Goal: Transaction & Acquisition: Purchase product/service

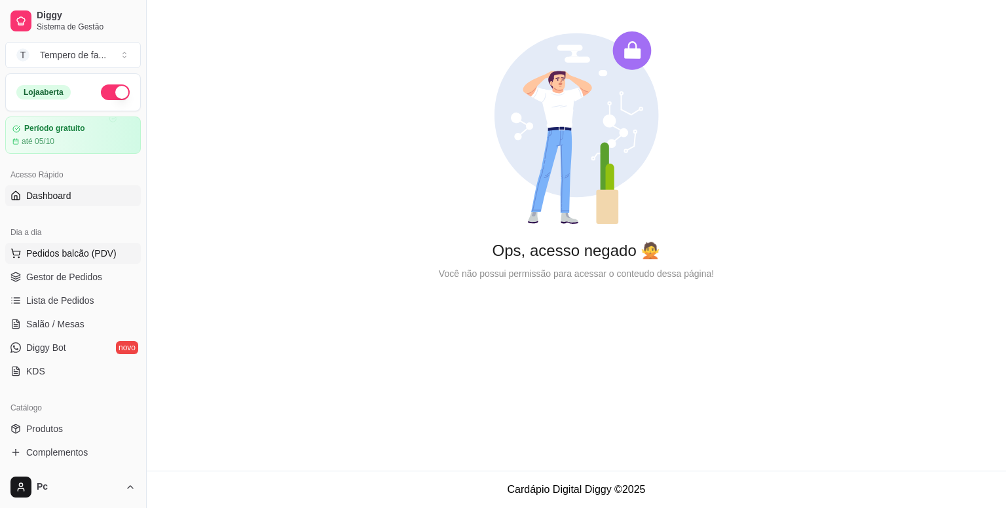
click at [67, 258] on span "Pedidos balcão (PDV)" at bounding box center [71, 253] width 90 height 13
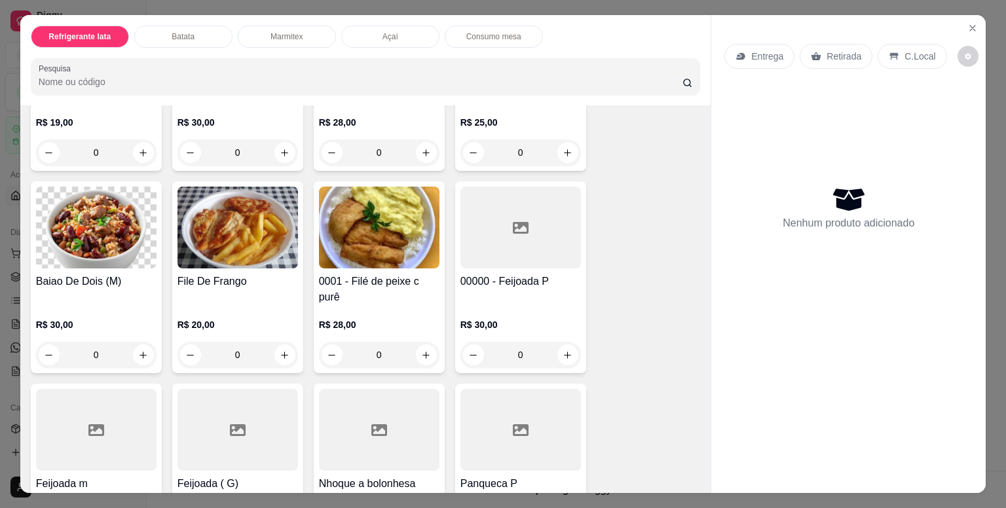
scroll to position [1310, 0]
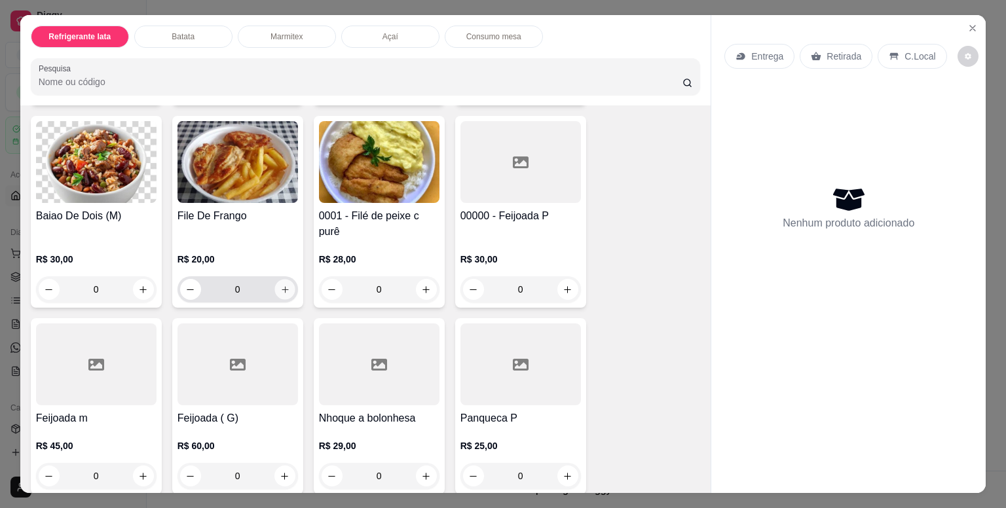
click at [282, 286] on icon "increase-product-quantity" at bounding box center [285, 289] width 7 height 7
type input "1"
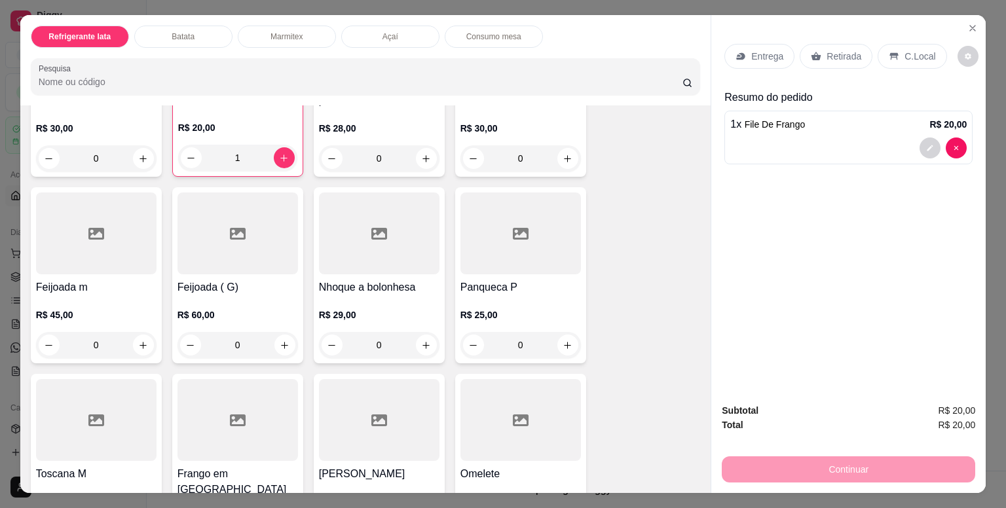
scroll to position [1638, 0]
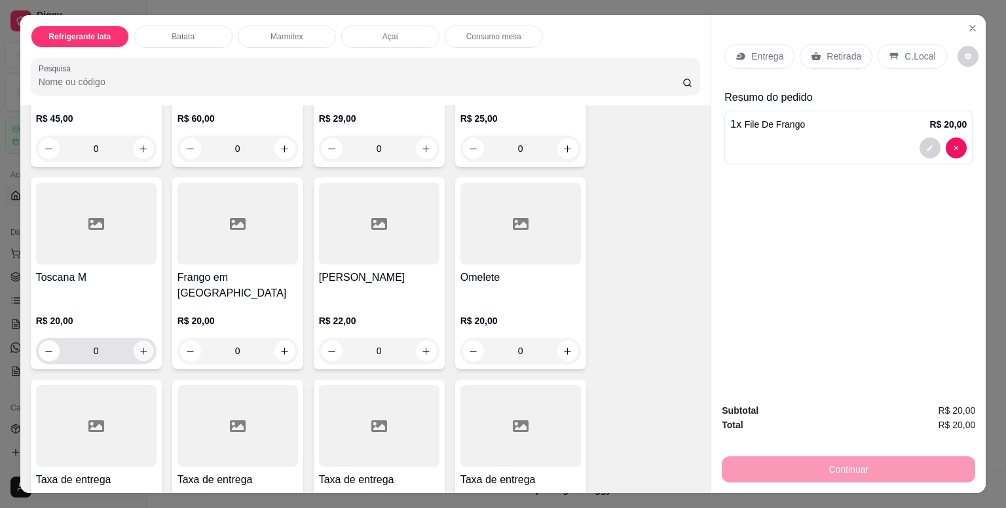
click at [141, 347] on icon "increase-product-quantity" at bounding box center [143, 352] width 10 height 10
type input "1"
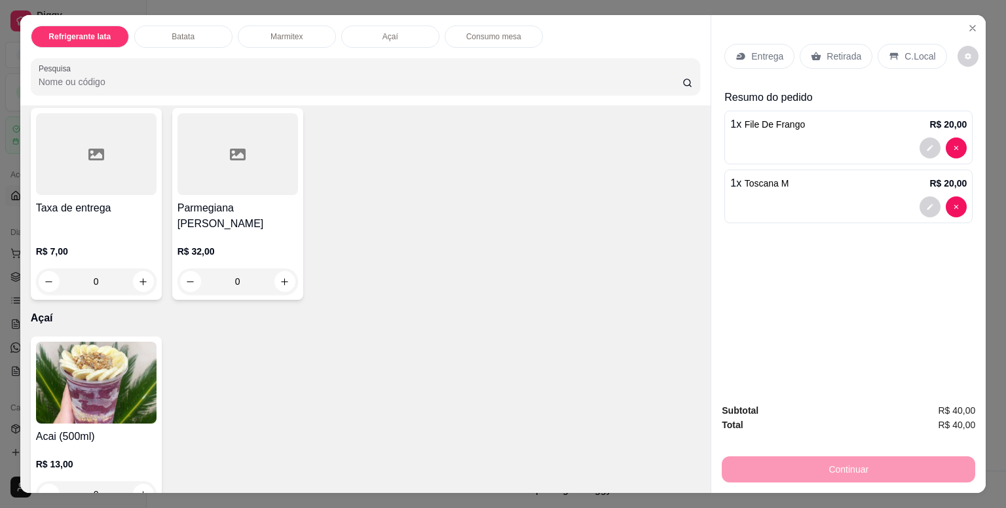
scroll to position [2031, 0]
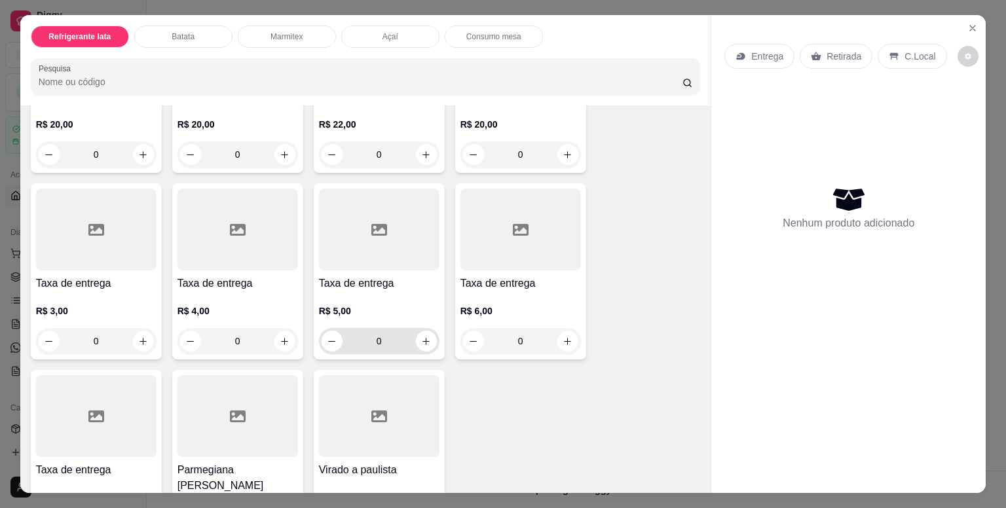
scroll to position [2031, 0]
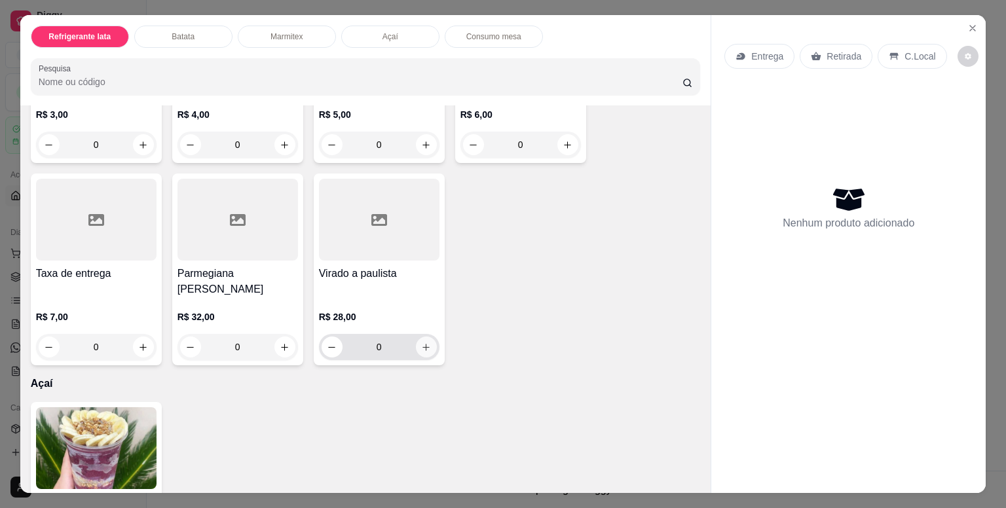
click at [421, 343] on icon "increase-product-quantity" at bounding box center [426, 348] width 10 height 10
type input "1"
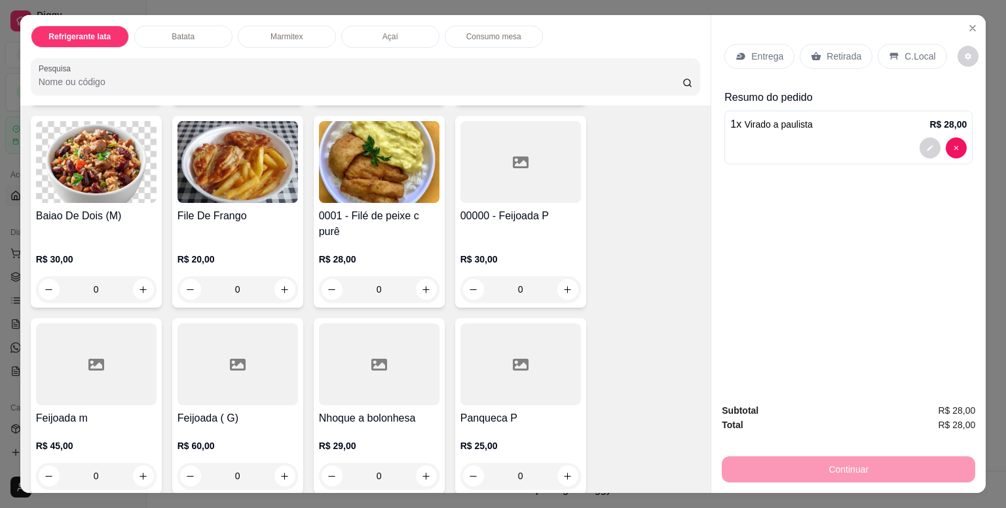
scroll to position [1179, 0]
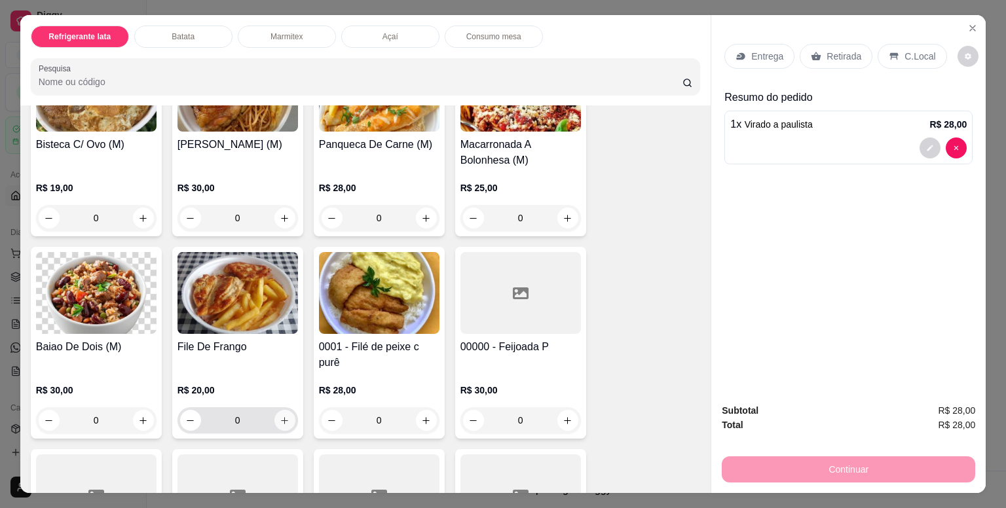
click at [280, 419] on icon "increase-product-quantity" at bounding box center [285, 421] width 10 height 10
type input "1"
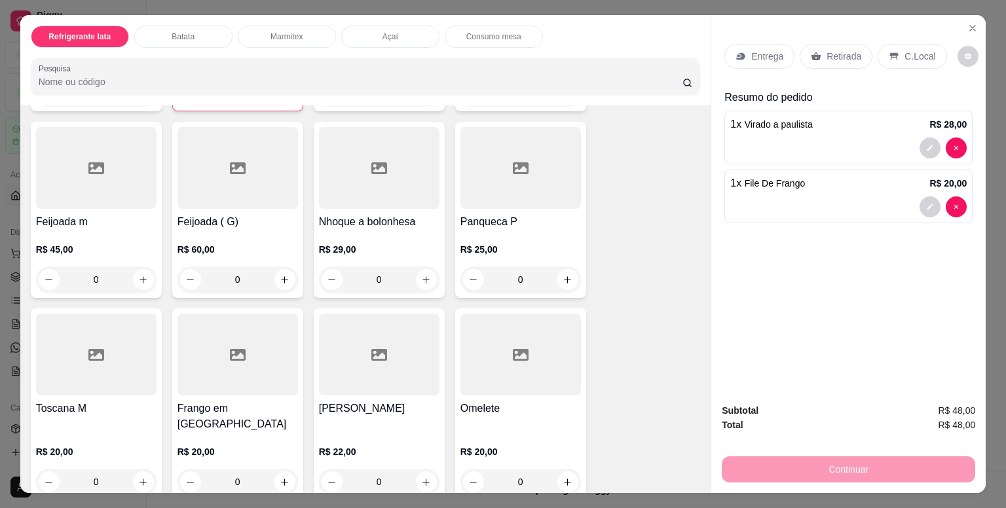
scroll to position [1572, 0]
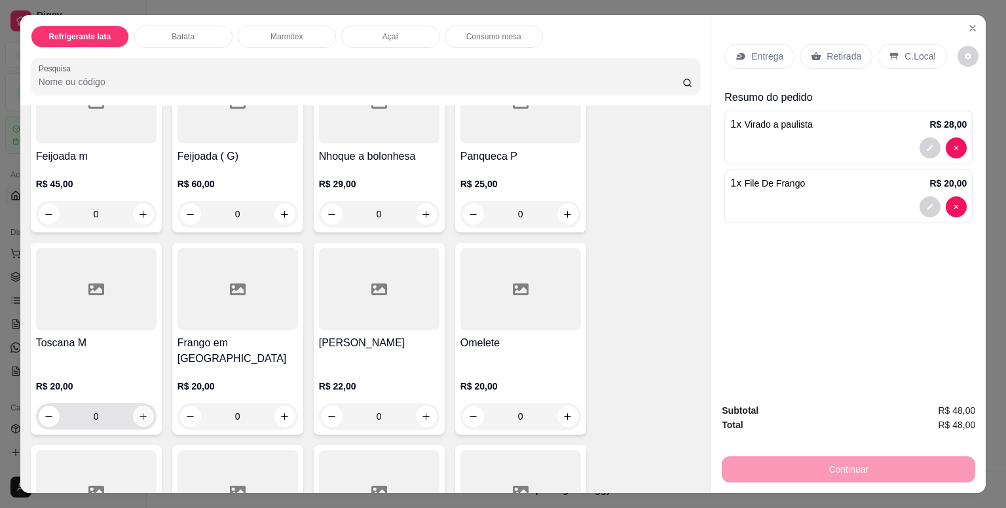
click at [138, 412] on icon "increase-product-quantity" at bounding box center [143, 417] width 10 height 10
type input "1"
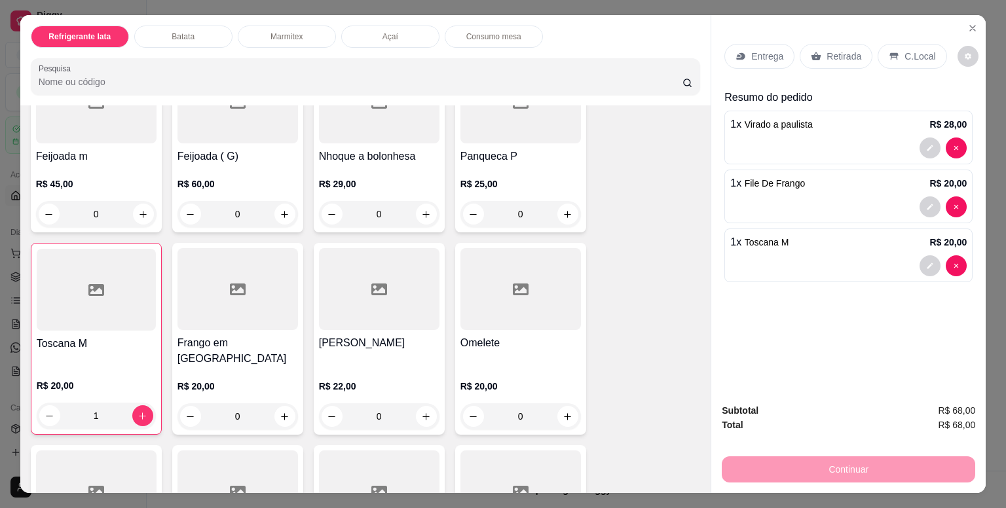
click at [753, 50] on p "Entrega" at bounding box center [767, 56] width 32 height 13
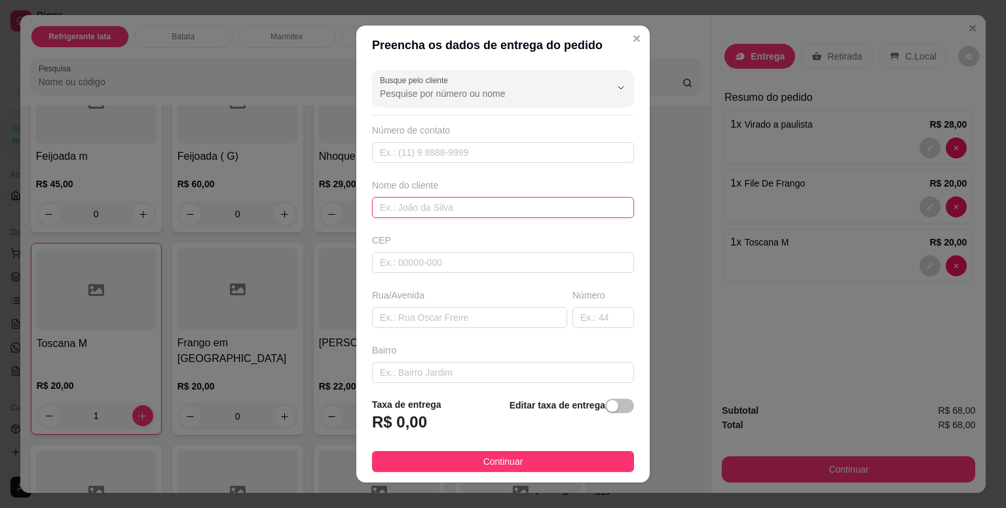
click at [430, 206] on input "text" at bounding box center [503, 207] width 262 height 21
type input "diogo"
click at [607, 410] on div "button" at bounding box center [613, 406] width 12 height 12
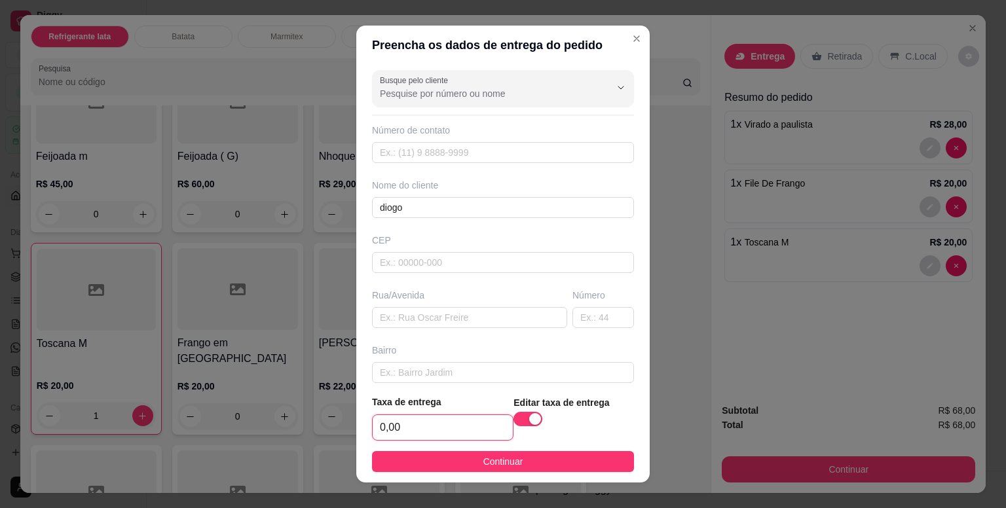
click at [461, 436] on input "0,00" at bounding box center [443, 427] width 140 height 25
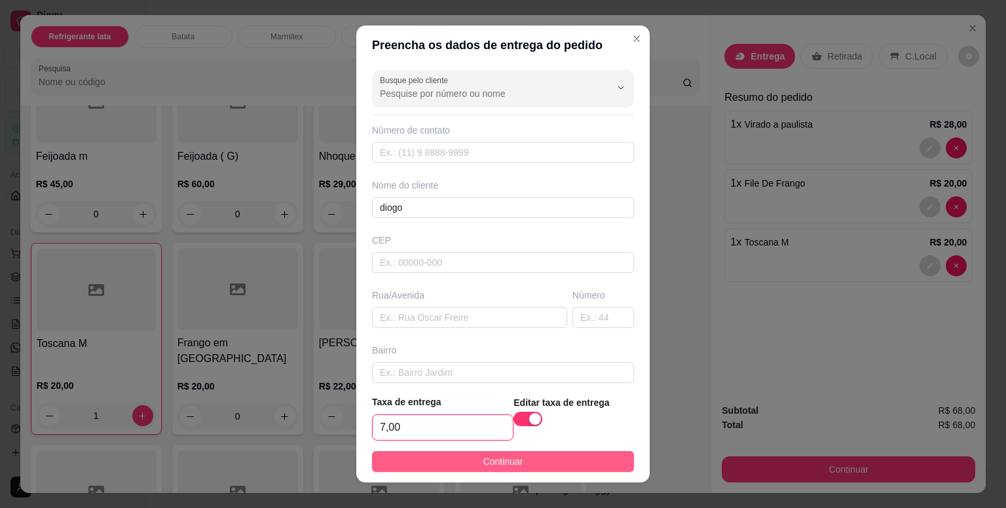
type input "7,00"
click at [545, 464] on button "Continuar" at bounding box center [503, 461] width 262 height 21
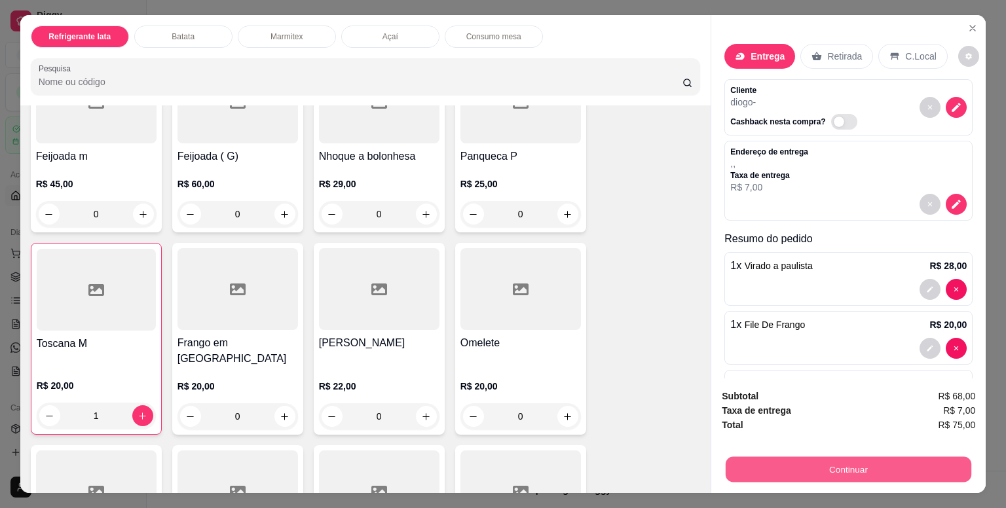
click at [793, 461] on button "Continuar" at bounding box center [849, 470] width 246 height 26
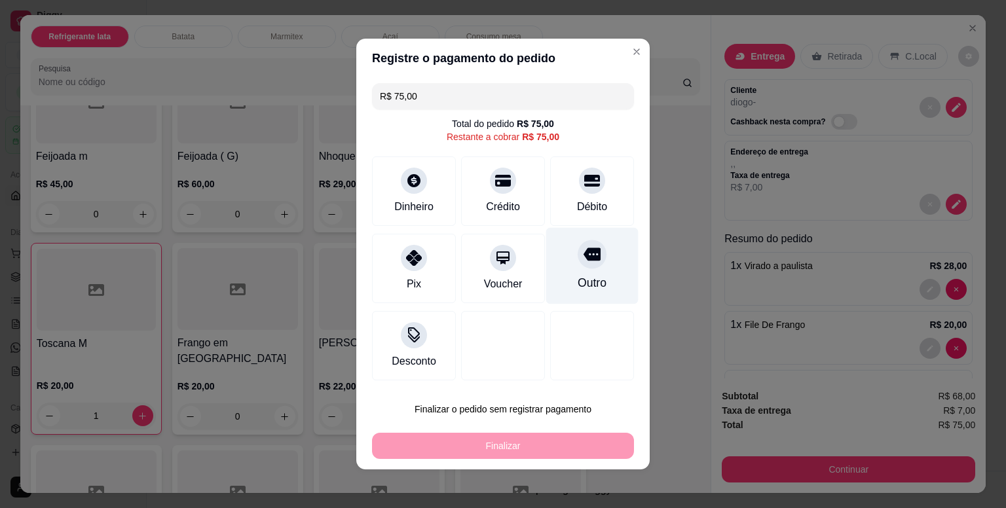
click at [582, 272] on div "Outro" at bounding box center [592, 266] width 92 height 77
type input "R$ 0,00"
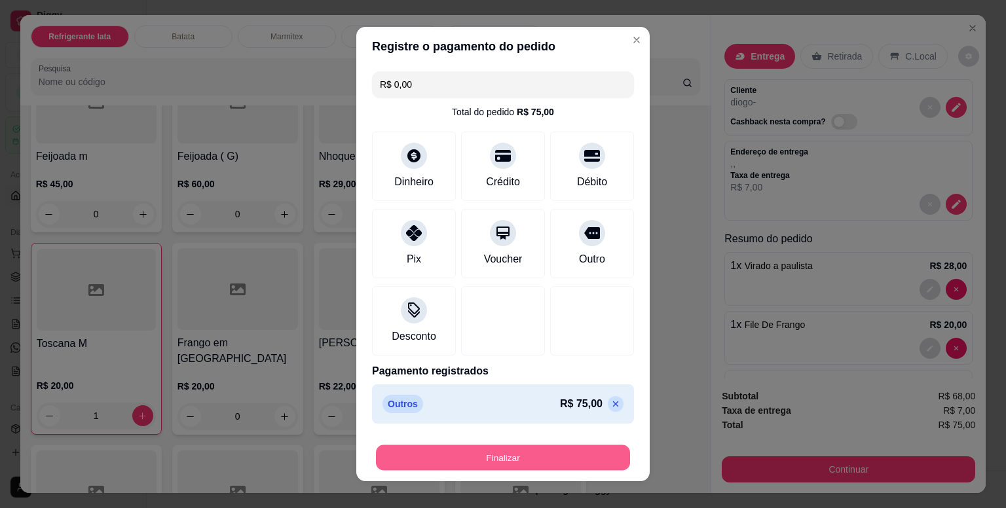
click at [543, 453] on button "Finalizar" at bounding box center [503, 458] width 254 height 26
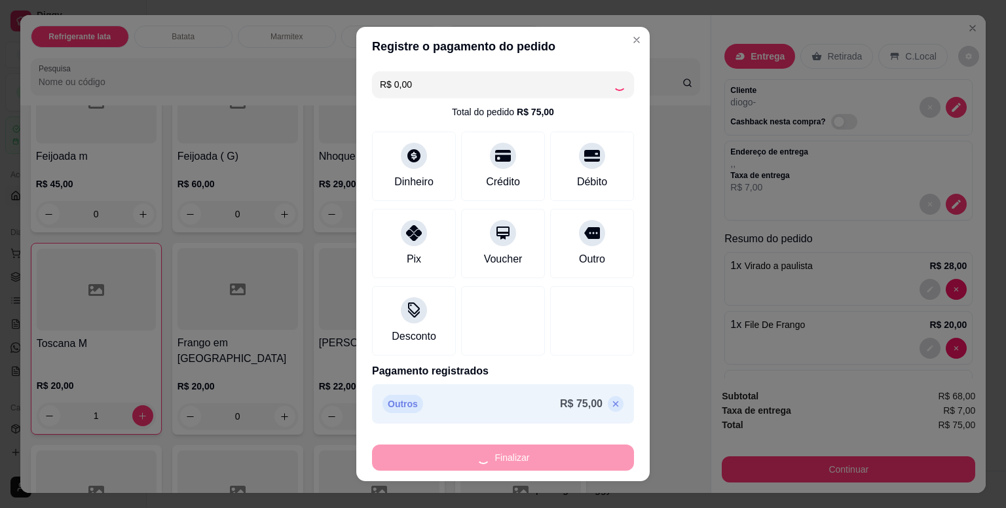
type input "0"
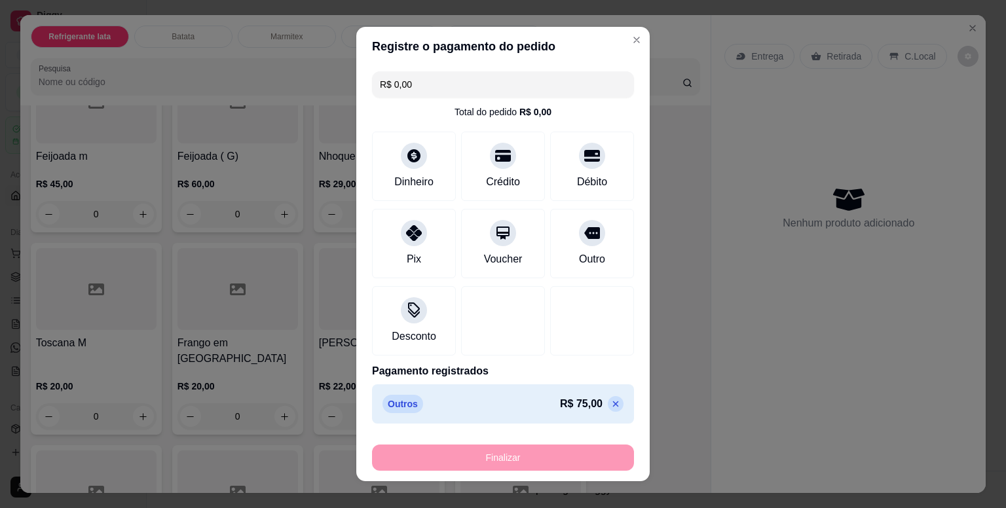
type input "-R$ 75,00"
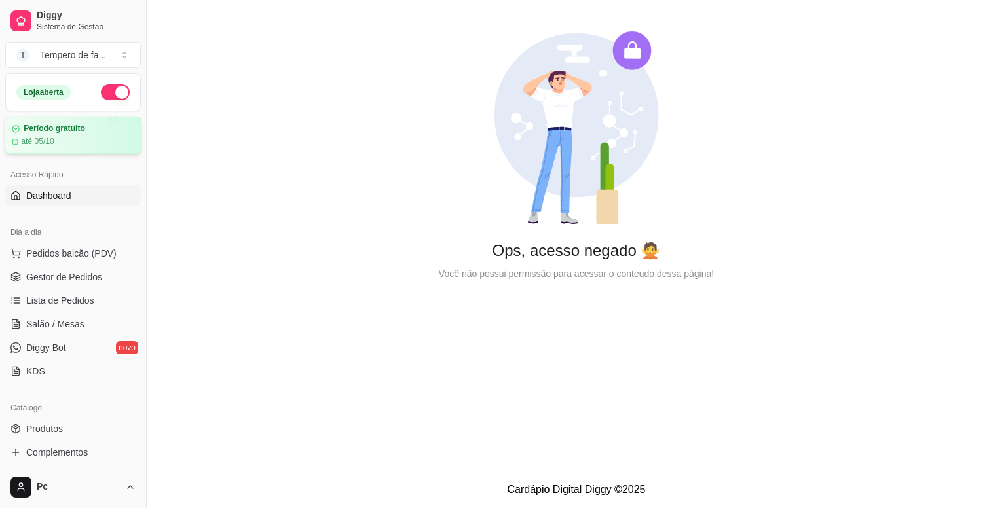
click at [49, 140] on article "até 05/10" at bounding box center [37, 141] width 33 height 10
click at [633, 44] on icon at bounding box center [632, 50] width 39 height 39
click at [54, 253] on span "Pedidos balcão (PDV)" at bounding box center [71, 253] width 90 height 13
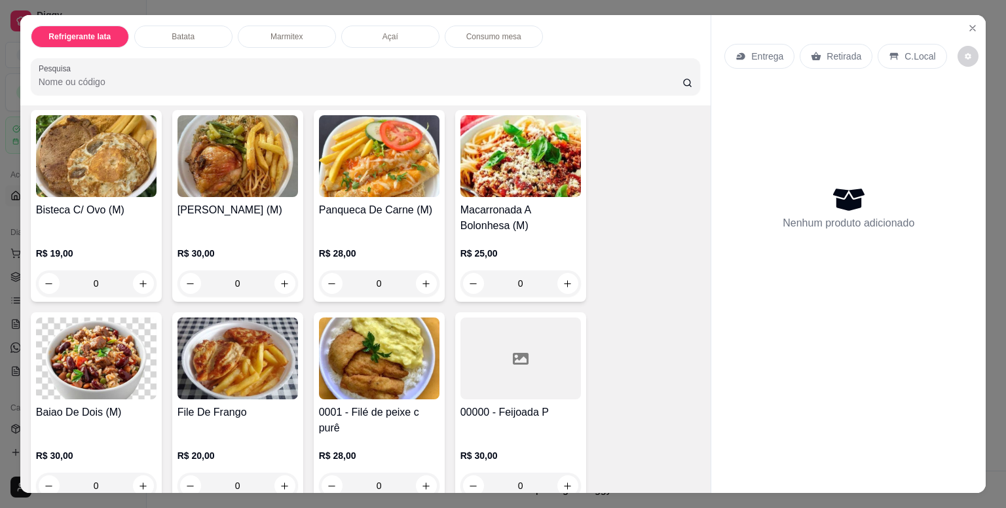
scroll to position [1179, 0]
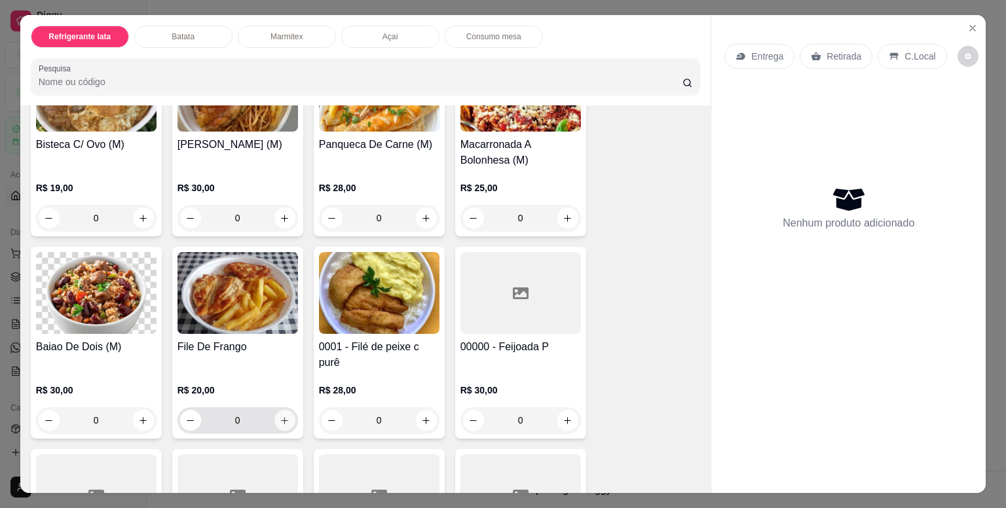
click at [279, 420] on button "increase-product-quantity" at bounding box center [284, 420] width 21 height 21
type input "1"
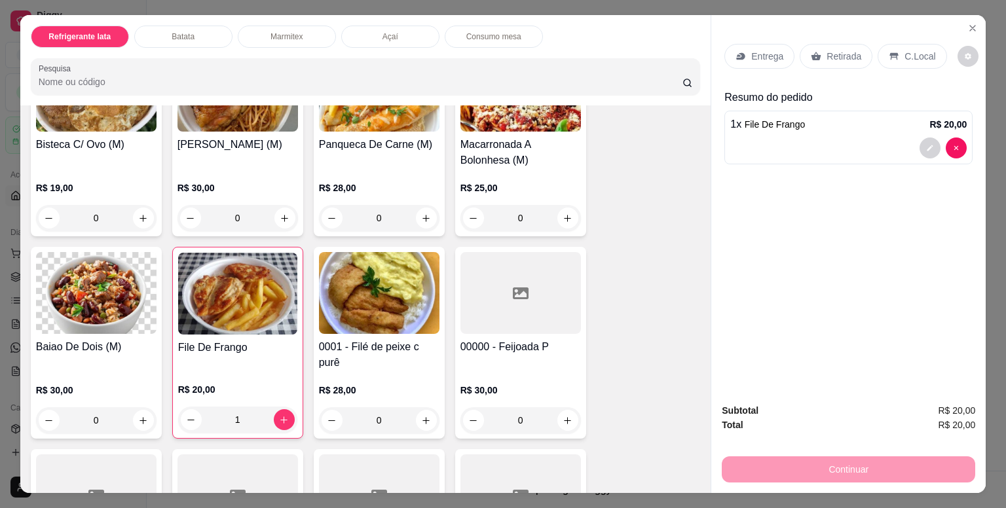
scroll to position [1507, 0]
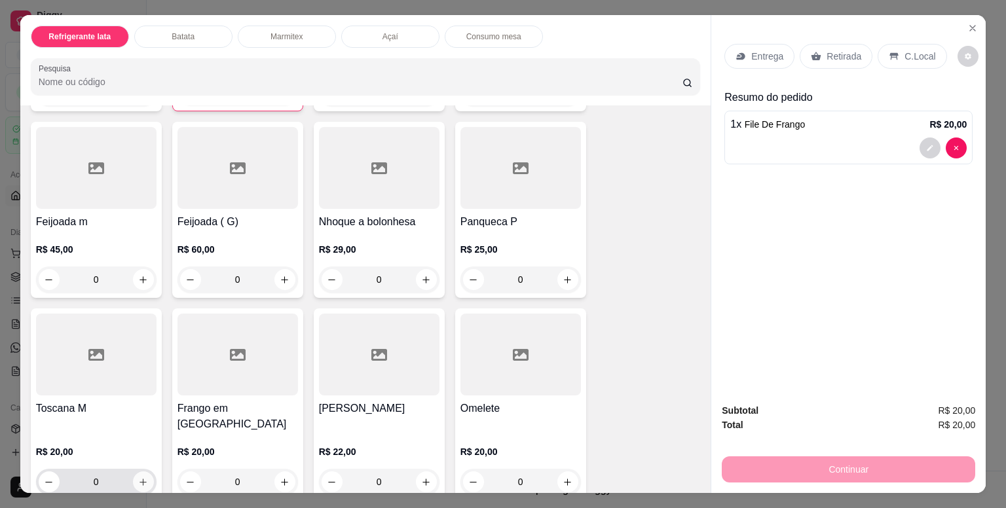
click at [141, 478] on icon "increase-product-quantity" at bounding box center [143, 483] width 10 height 10
type input "1"
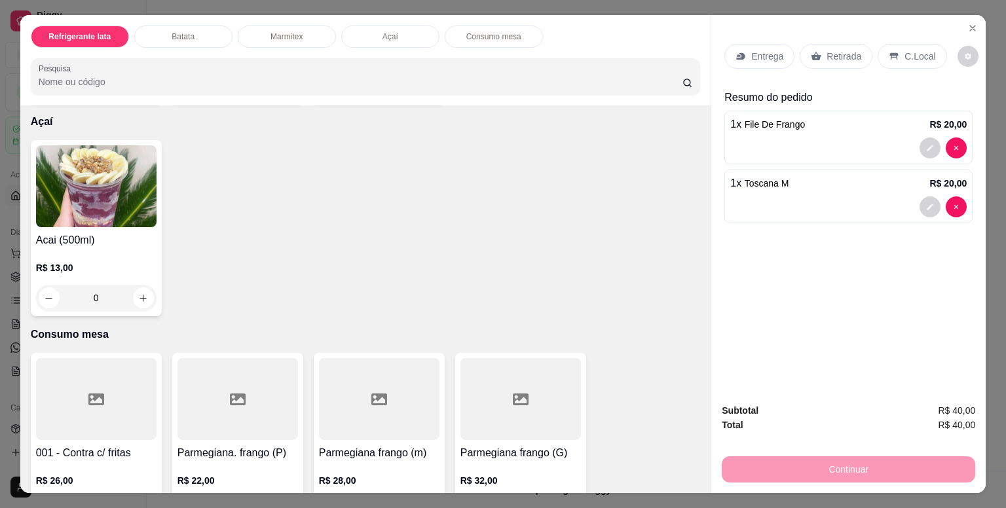
scroll to position [2162, 0]
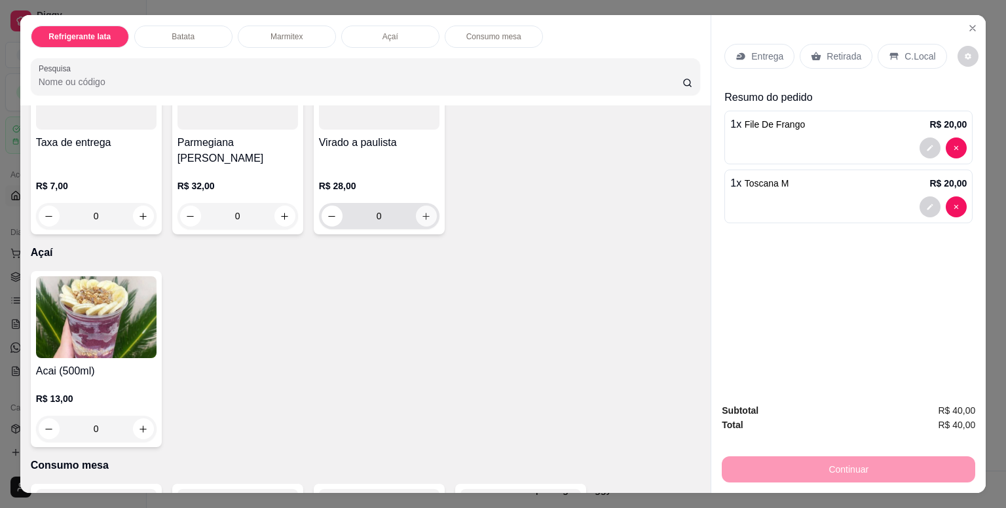
click at [429, 206] on button "increase-product-quantity" at bounding box center [426, 216] width 21 height 21
type input "1"
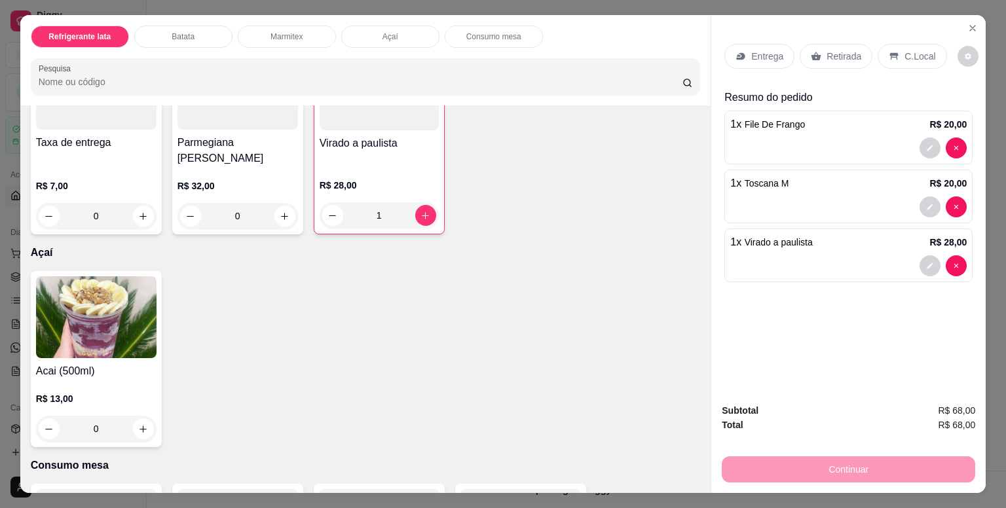
click at [745, 53] on div "Entrega" at bounding box center [760, 56] width 70 height 25
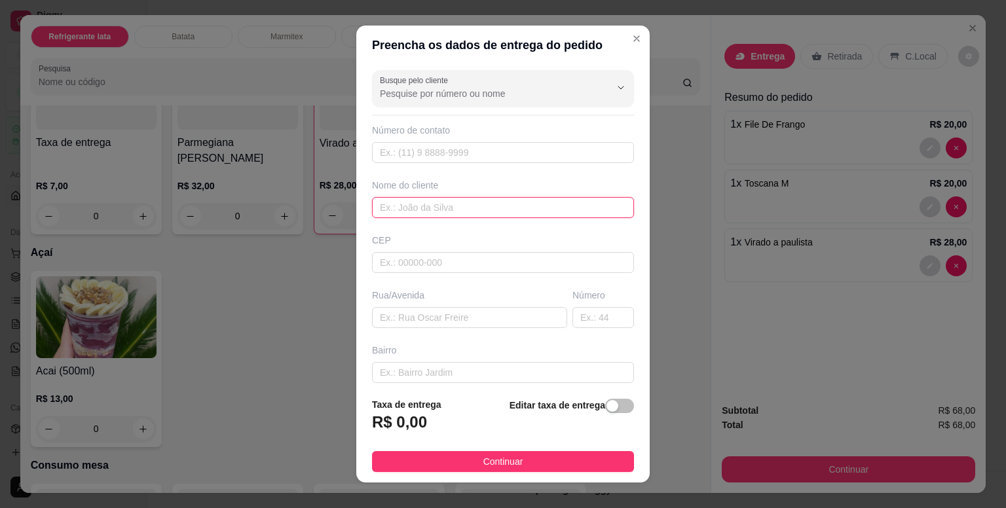
click at [426, 208] on input "text" at bounding box center [503, 207] width 262 height 21
type input "diogo"
click at [607, 407] on div "button" at bounding box center [613, 406] width 12 height 12
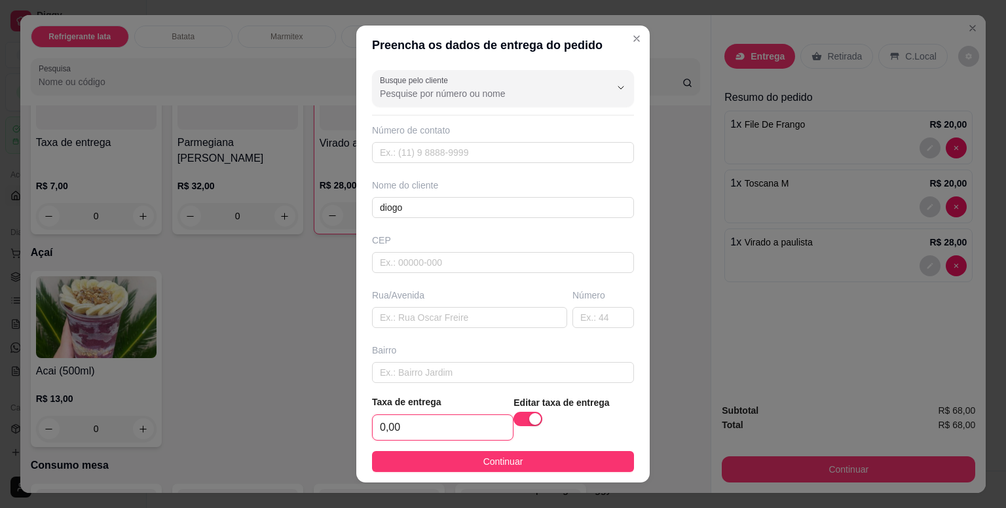
click at [469, 424] on input "0,00" at bounding box center [443, 427] width 140 height 25
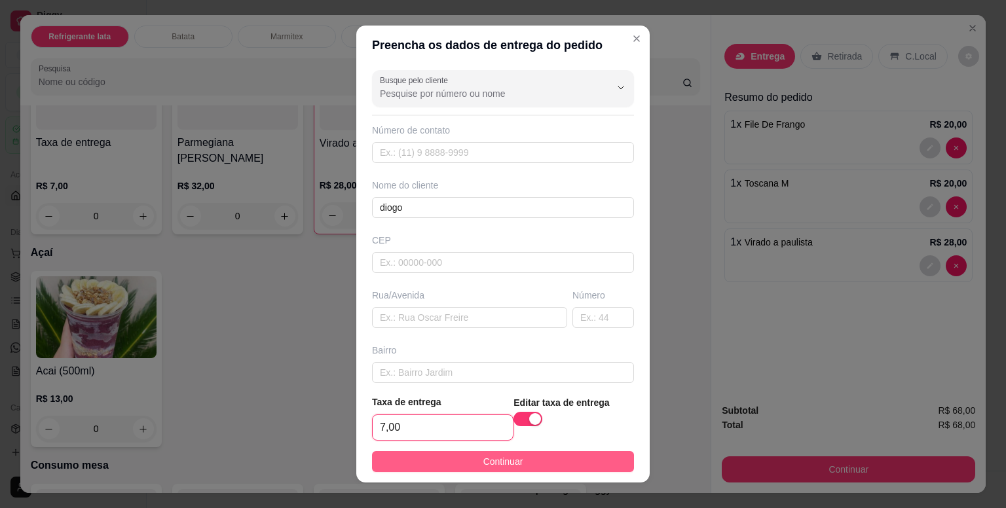
type input "7,00"
click at [490, 464] on span "Continuar" at bounding box center [503, 462] width 40 height 14
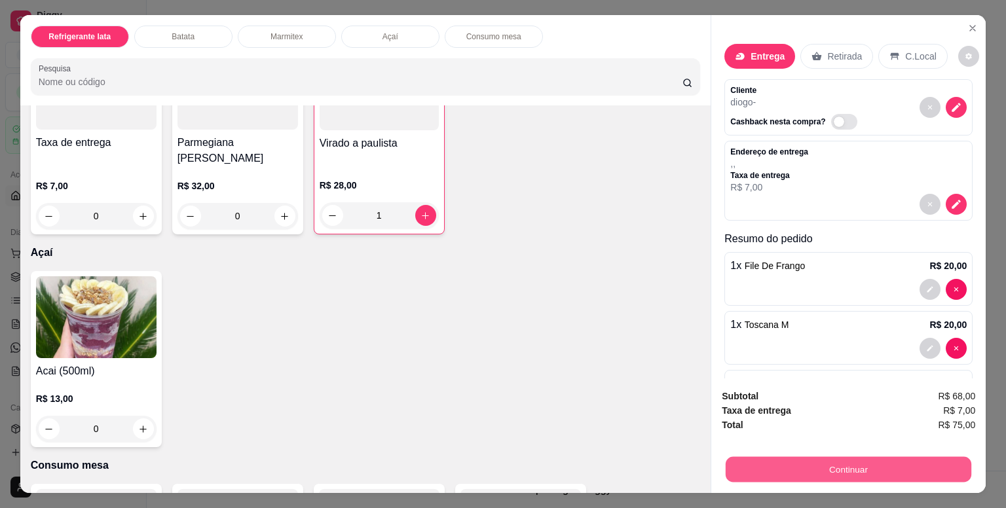
click at [840, 464] on button "Continuar" at bounding box center [849, 470] width 246 height 26
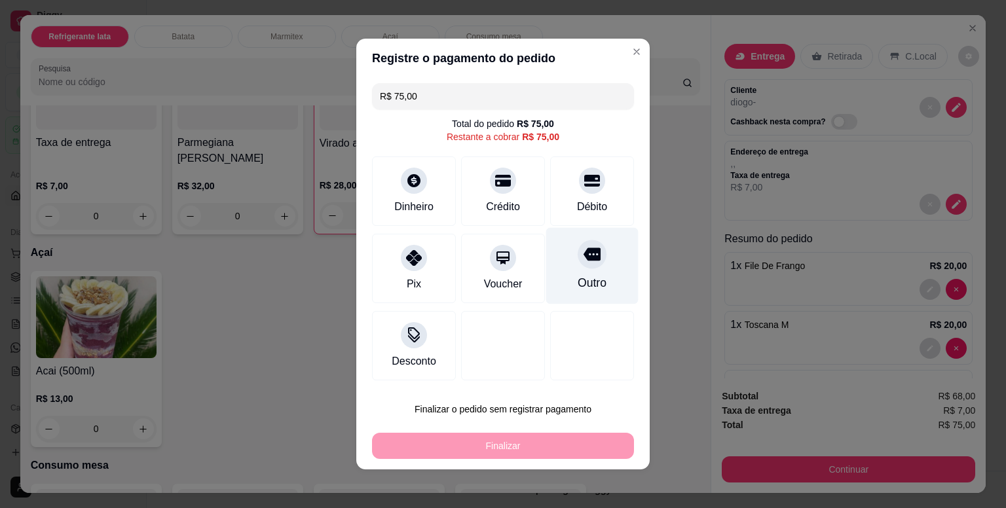
click at [583, 267] on div at bounding box center [592, 254] width 29 height 29
type input "R$ 0,00"
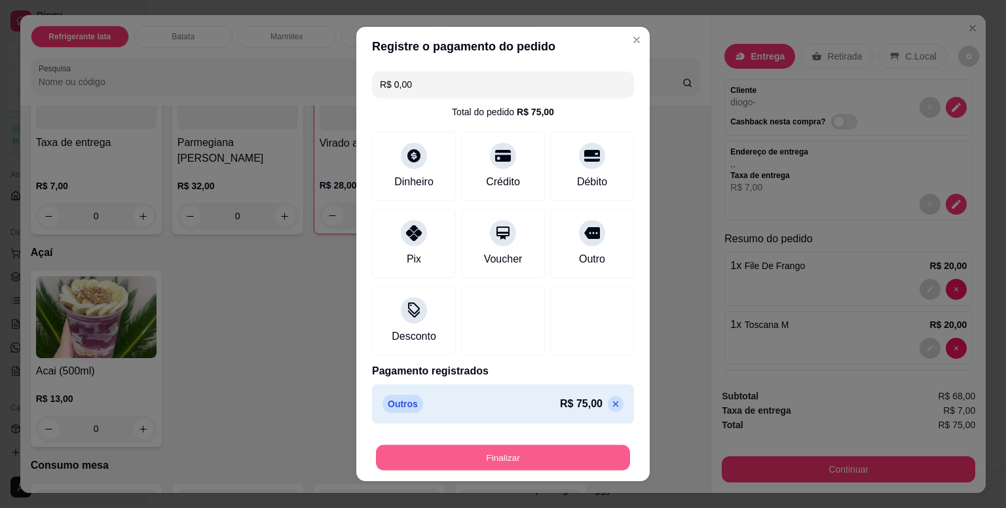
click at [552, 460] on button "Finalizar" at bounding box center [503, 458] width 254 height 26
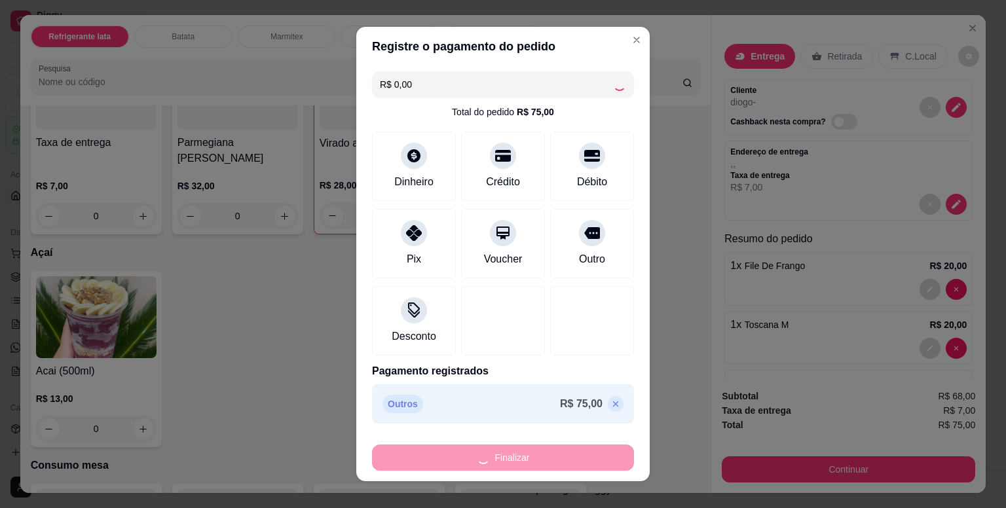
type input "0"
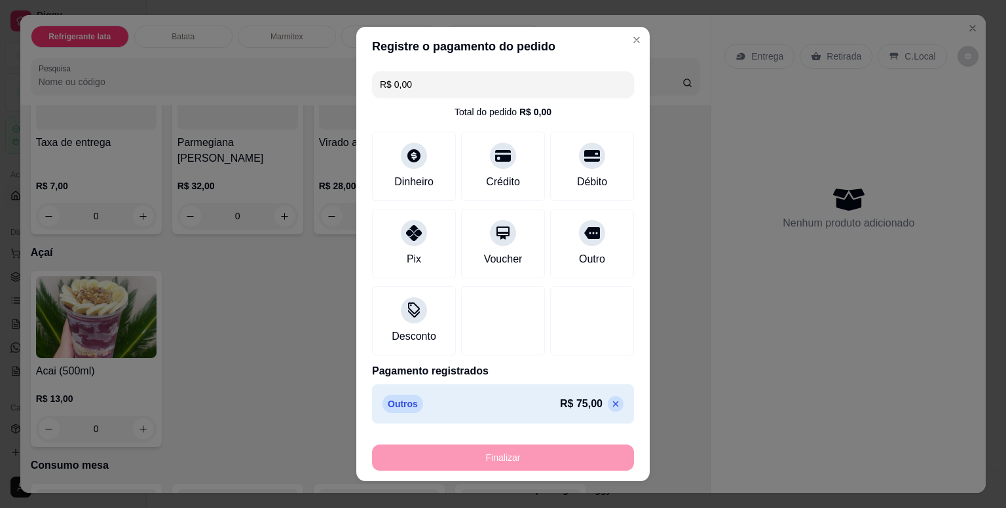
type input "-R$ 75,00"
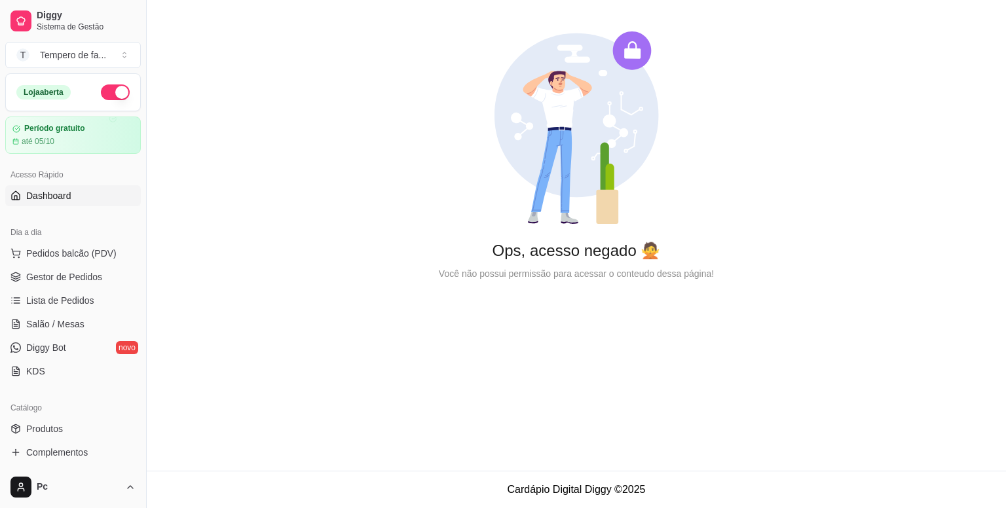
click at [622, 47] on icon at bounding box center [632, 50] width 39 height 39
click at [64, 255] on span "Pedidos balcão (PDV)" at bounding box center [71, 253] width 90 height 13
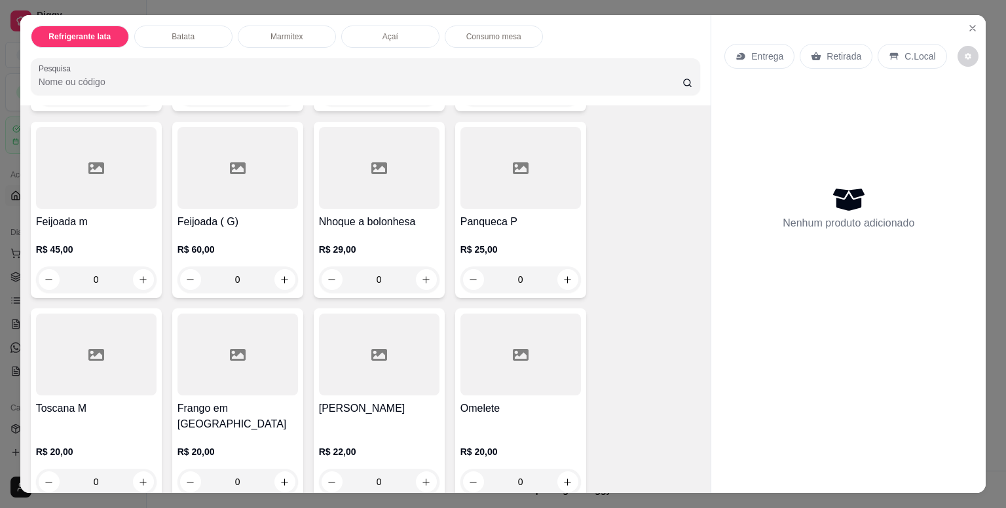
scroll to position [1965, 0]
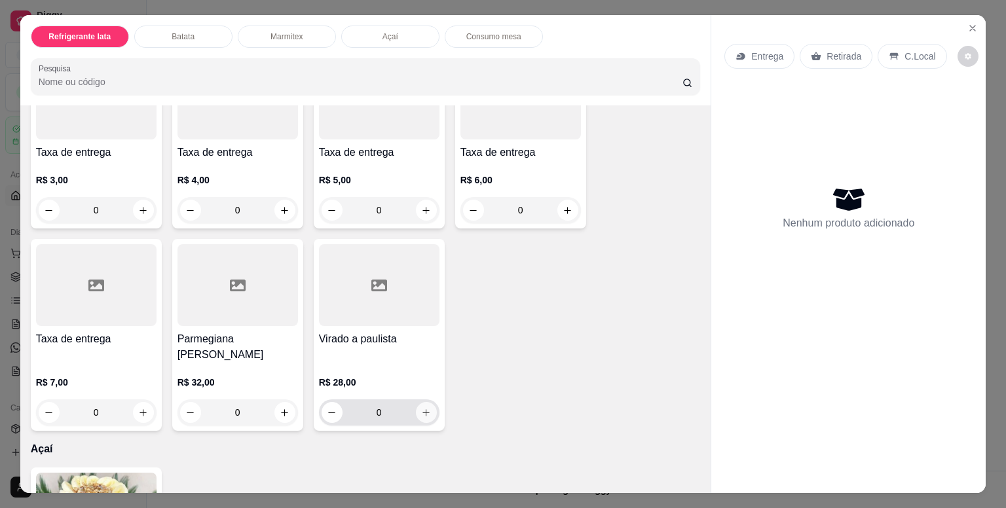
click at [421, 408] on icon "increase-product-quantity" at bounding box center [426, 413] width 10 height 10
type input "1"
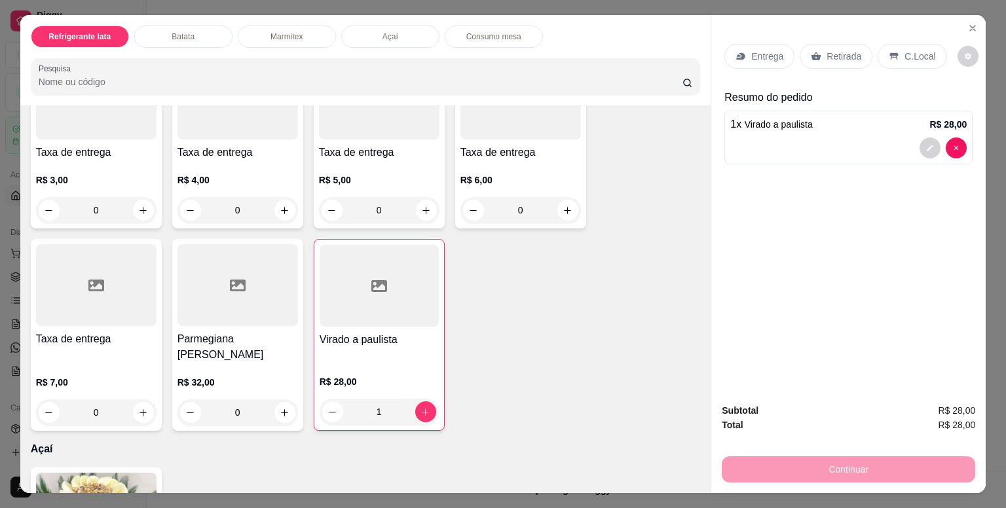
click at [757, 50] on p "Entrega" at bounding box center [767, 56] width 32 height 13
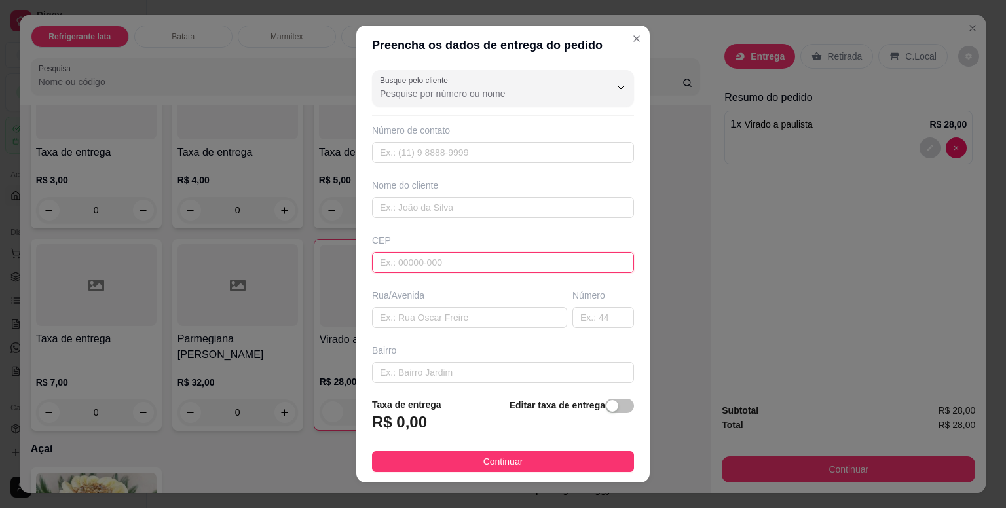
click at [429, 260] on input "text" at bounding box center [503, 262] width 262 height 21
paste input "06694020"
type input "06694020"
type input "Rua João Silvério de Freitas"
type input "Nova Itapevi"
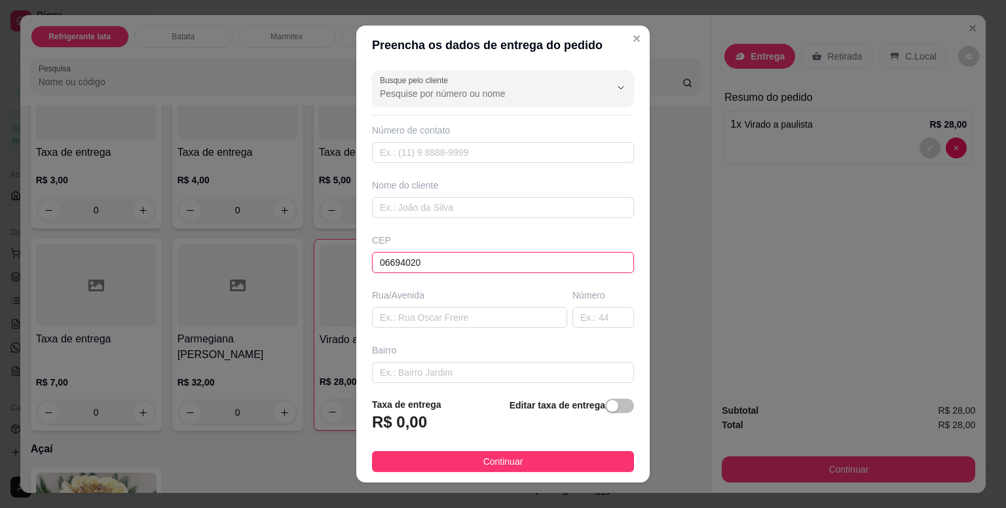
type input "Itapevi"
type input "06694020"
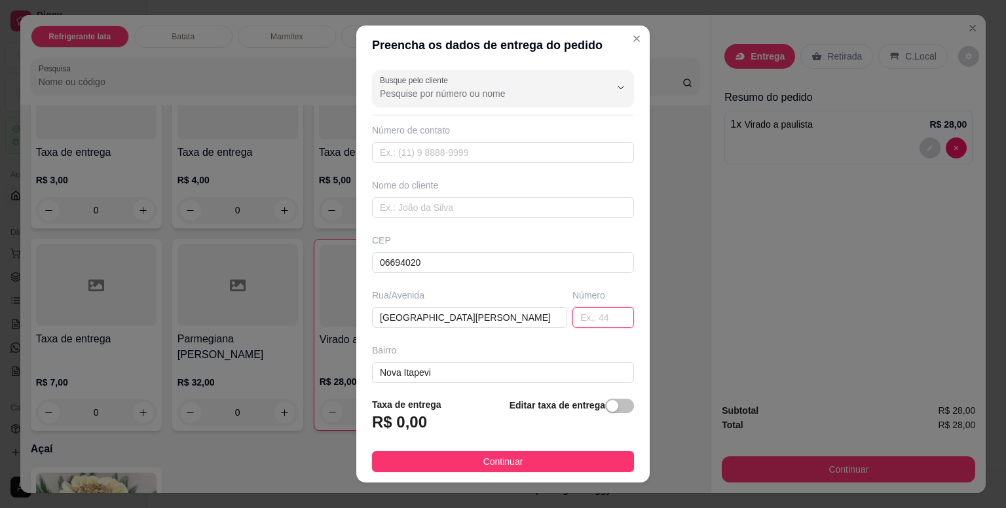
click at [573, 318] on input "text" at bounding box center [604, 317] width 62 height 21
type input "117"
click at [424, 202] on input "text" at bounding box center [503, 207] width 262 height 21
type input "f"
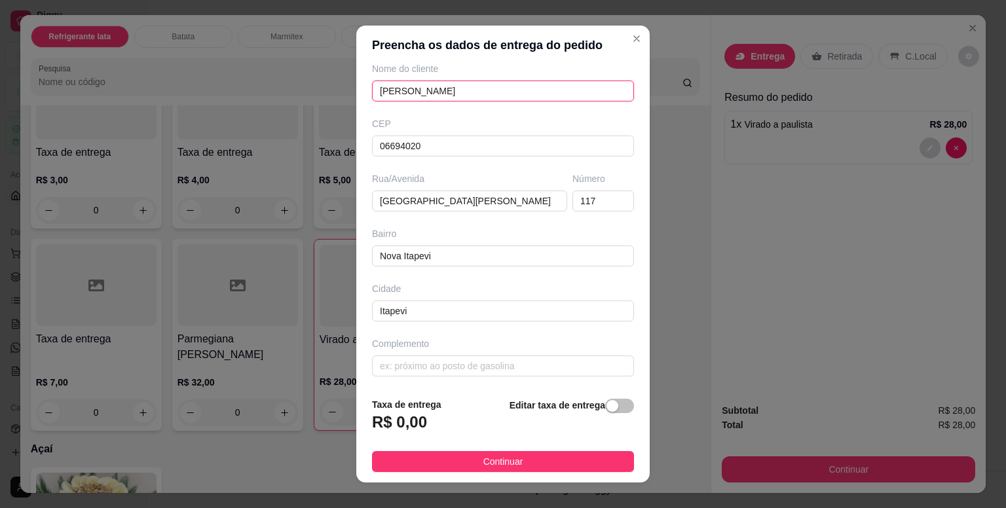
type input "juliana"
click at [607, 408] on div "button" at bounding box center [613, 406] width 12 height 12
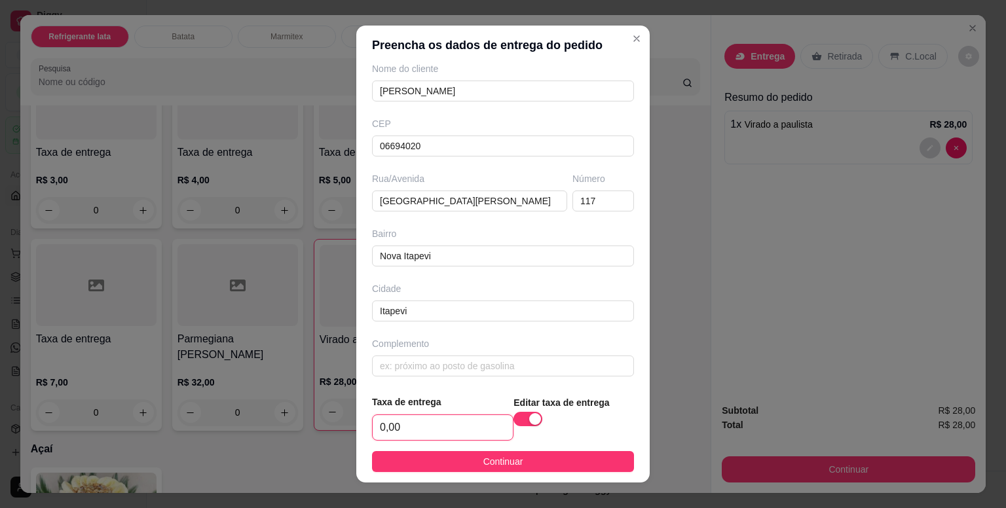
click at [395, 431] on input "0,00" at bounding box center [443, 427] width 140 height 25
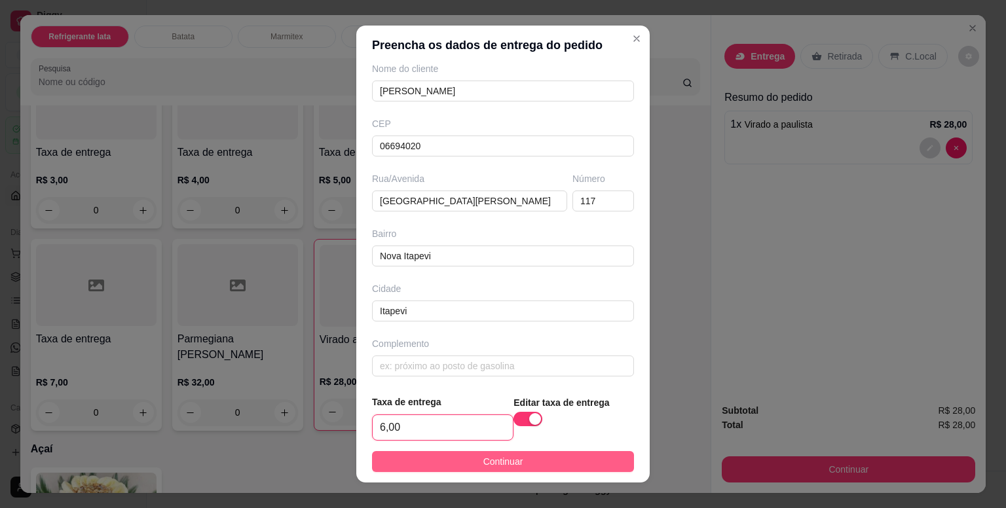
type input "6,00"
click at [512, 464] on span "Continuar" at bounding box center [503, 462] width 40 height 14
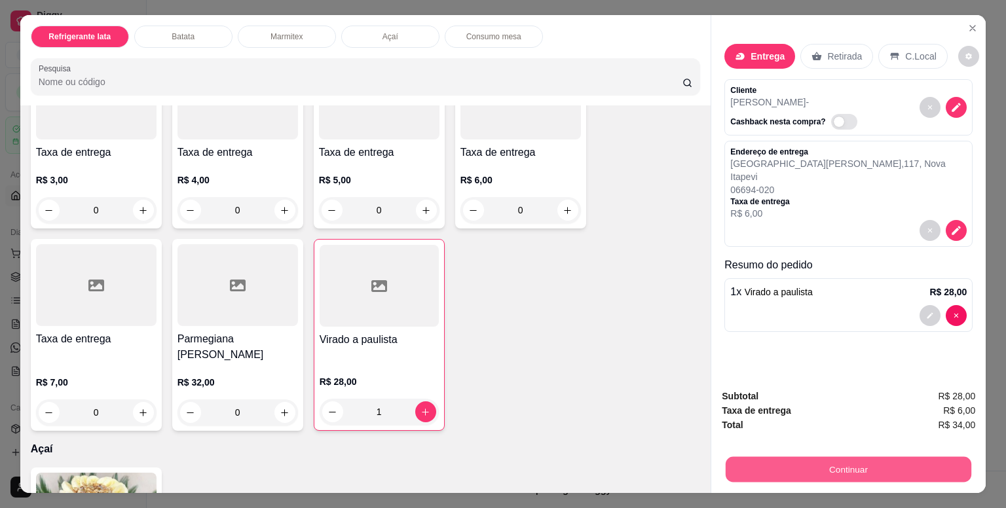
click at [823, 469] on button "Continuar" at bounding box center [849, 470] width 246 height 26
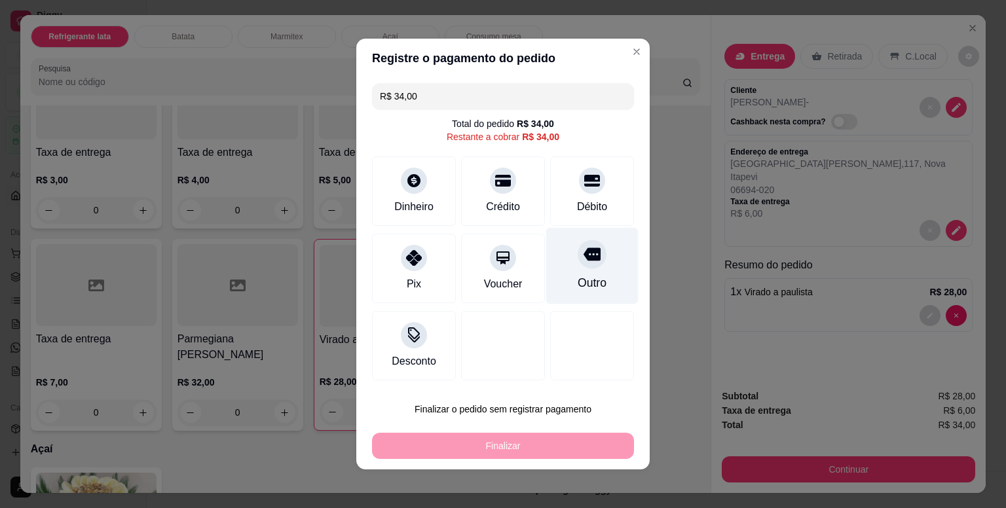
click at [587, 274] on div "Outro" at bounding box center [592, 266] width 92 height 77
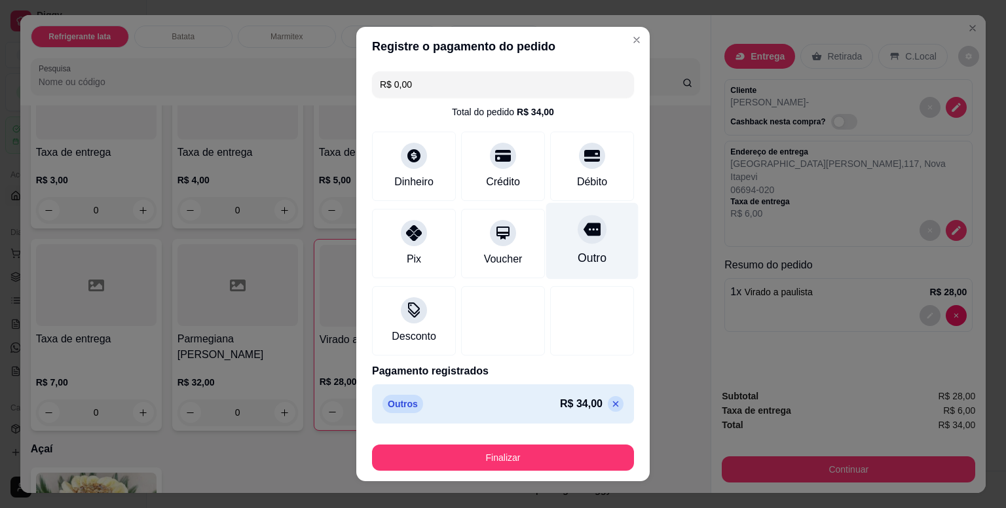
type input "R$ 0,00"
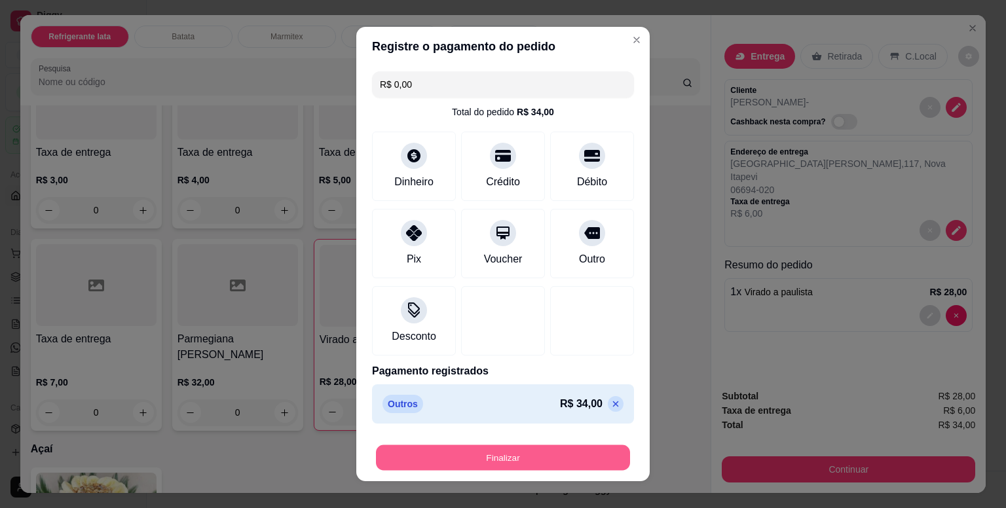
click at [535, 461] on button "Finalizar" at bounding box center [503, 458] width 254 height 26
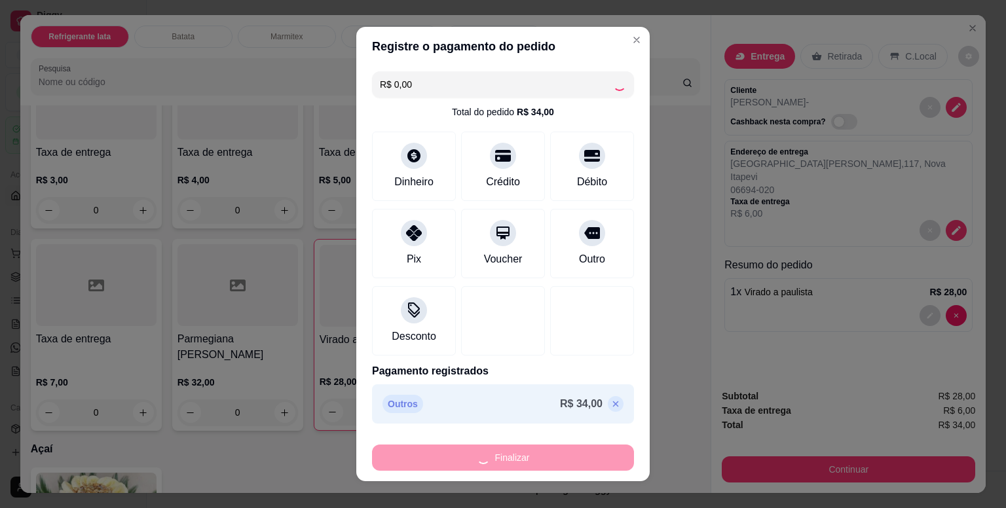
type input "0"
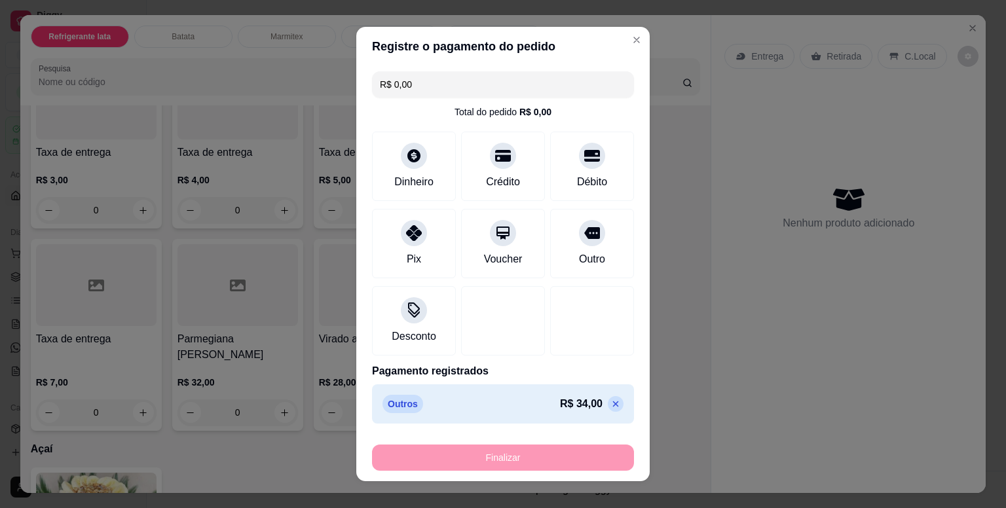
type input "-R$ 34,00"
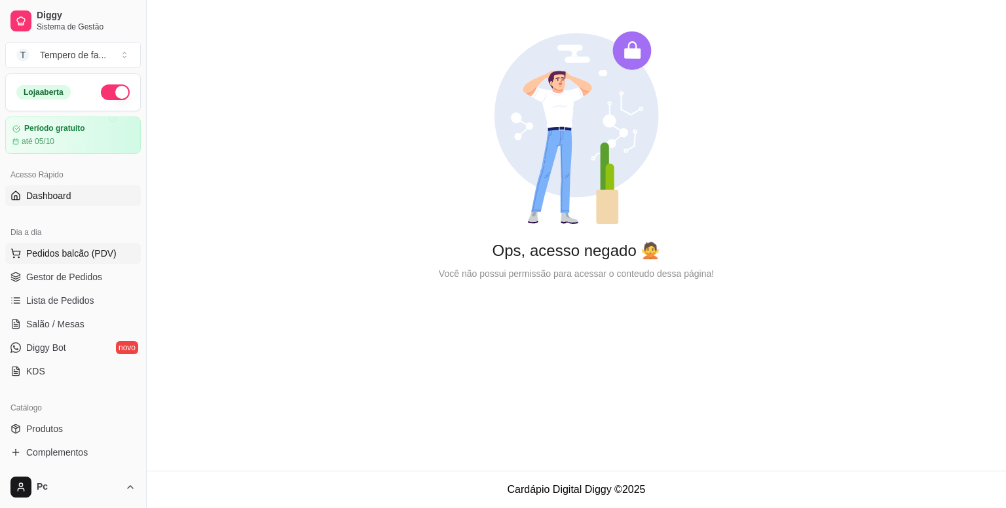
click at [86, 248] on span "Pedidos balcão (PDV)" at bounding box center [71, 253] width 90 height 13
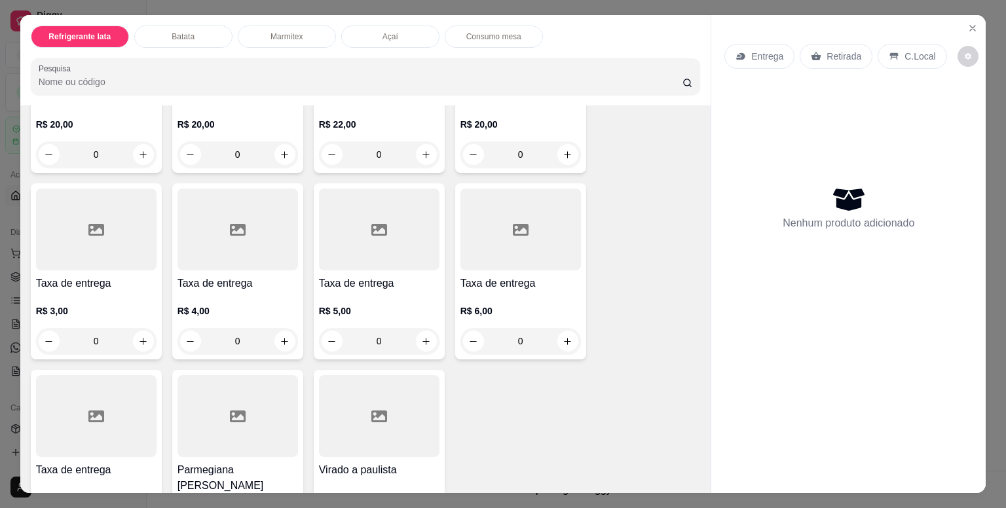
scroll to position [1900, 0]
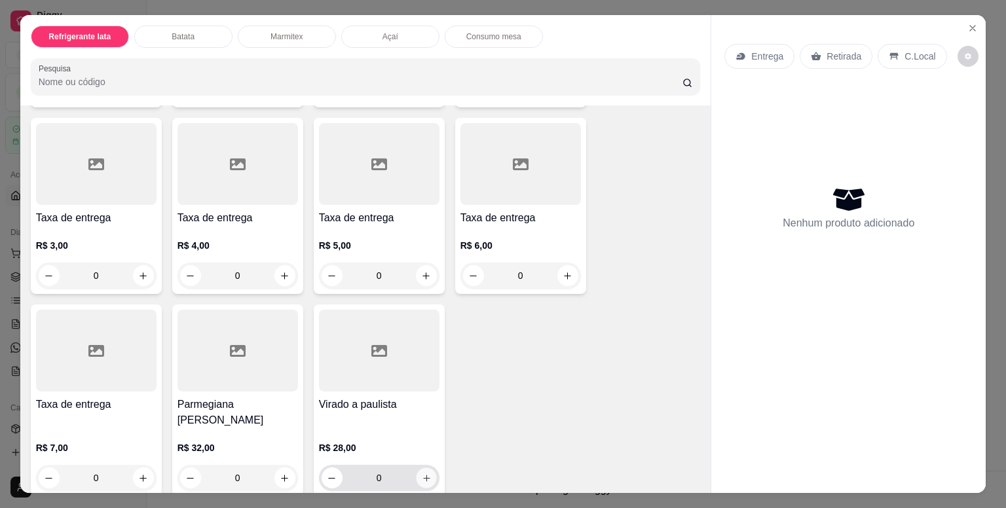
click at [426, 468] on button "increase-product-quantity" at bounding box center [426, 478] width 20 height 20
type input "1"
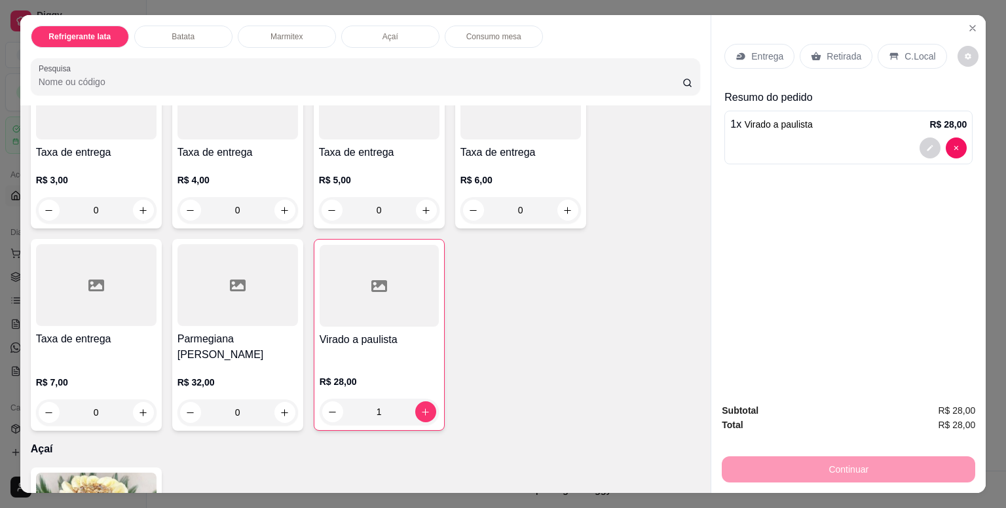
scroll to position [2031, 0]
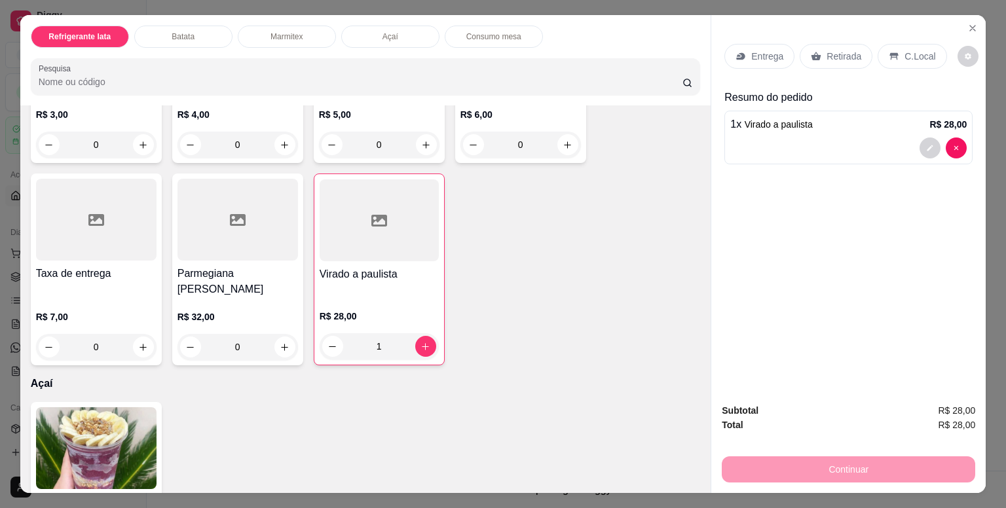
click at [761, 50] on p "Entrega" at bounding box center [767, 56] width 32 height 13
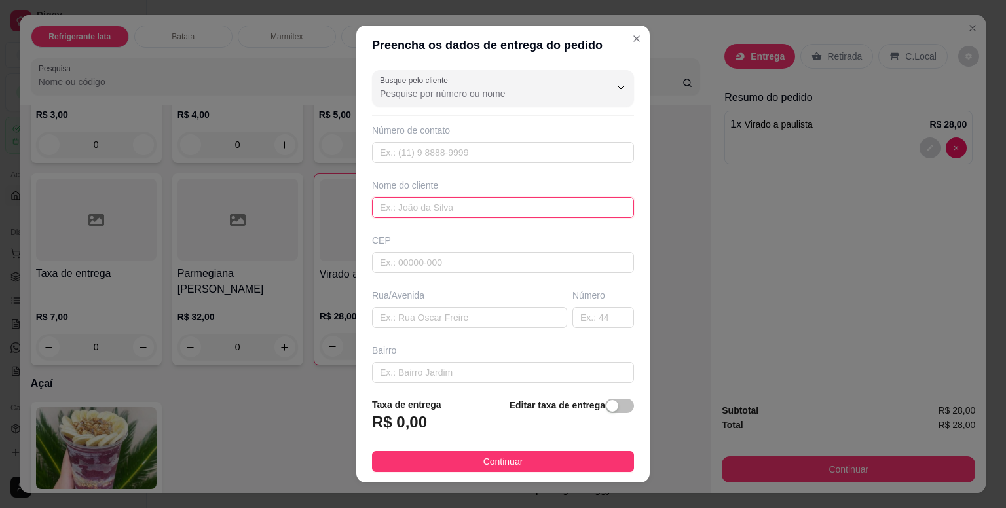
click at [442, 215] on input "text" at bounding box center [503, 207] width 262 height 21
type input "o"
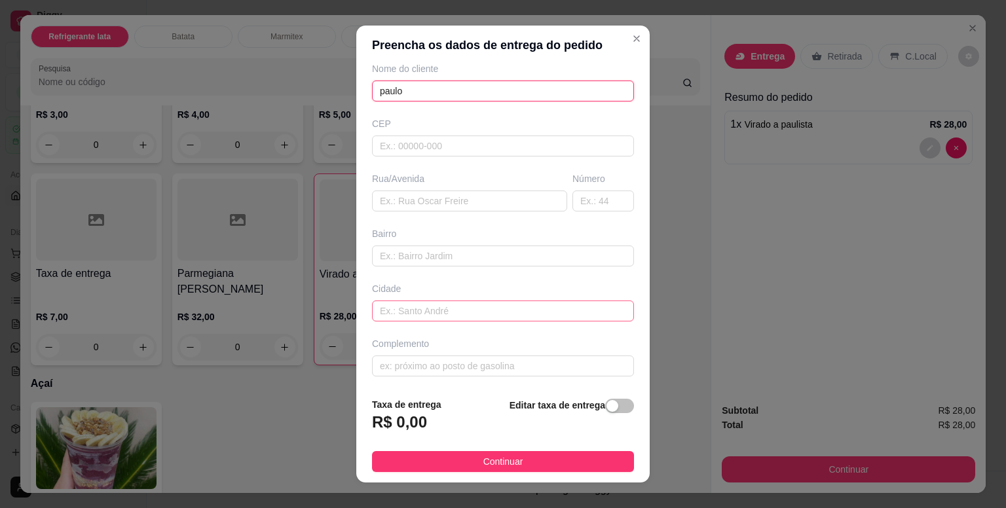
scroll to position [16, 0]
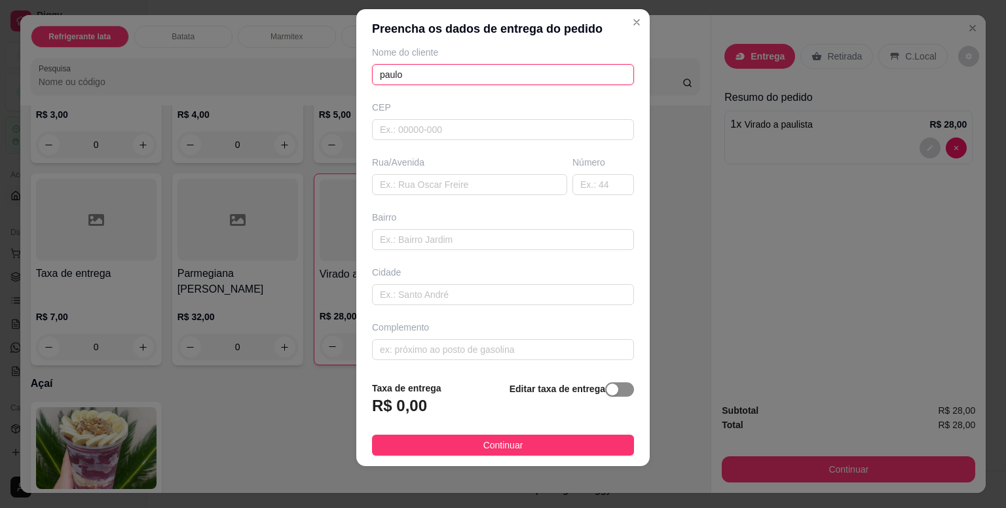
type input "paulo"
click at [607, 395] on div "button" at bounding box center [613, 390] width 12 height 12
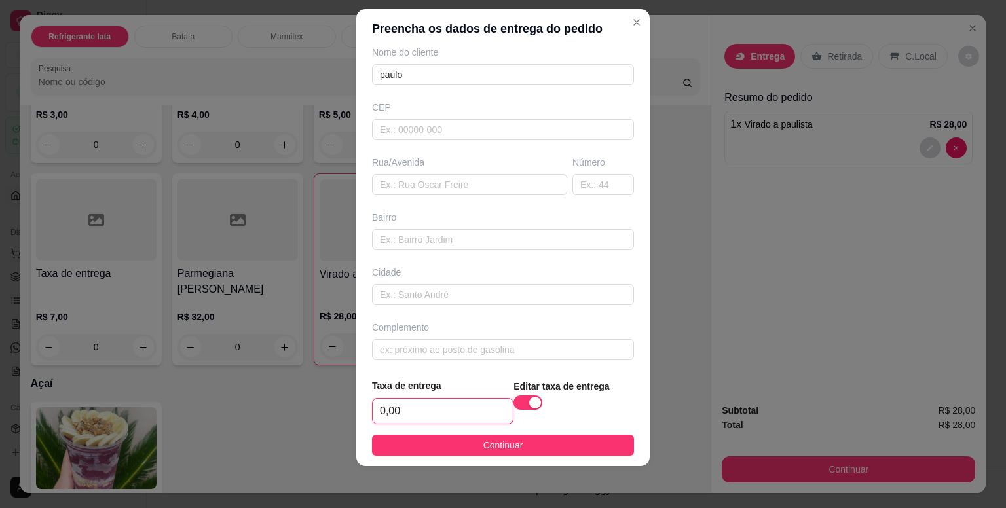
click at [439, 409] on input "0,00" at bounding box center [443, 411] width 140 height 25
click at [436, 411] on input "0,00" at bounding box center [443, 411] width 140 height 25
type input "3,00"
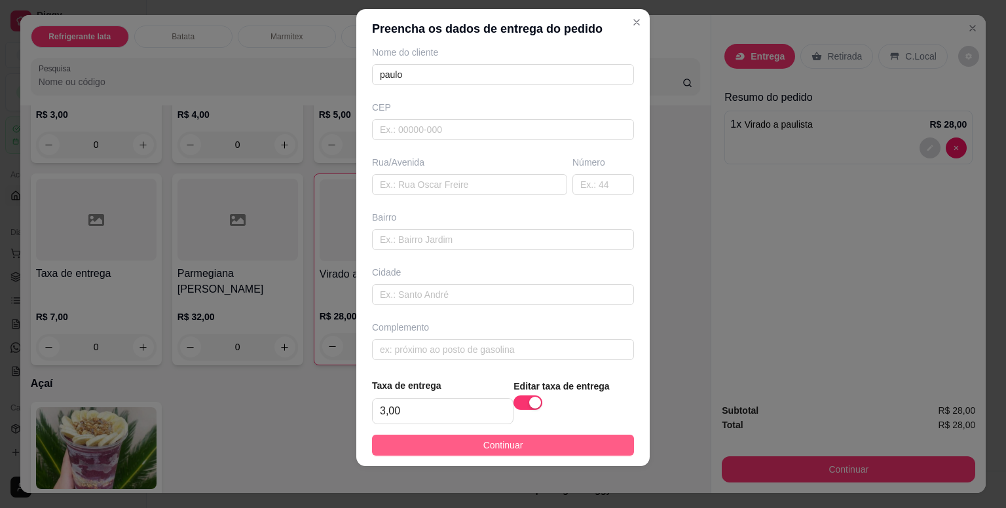
click at [453, 445] on button "Continuar" at bounding box center [503, 445] width 262 height 21
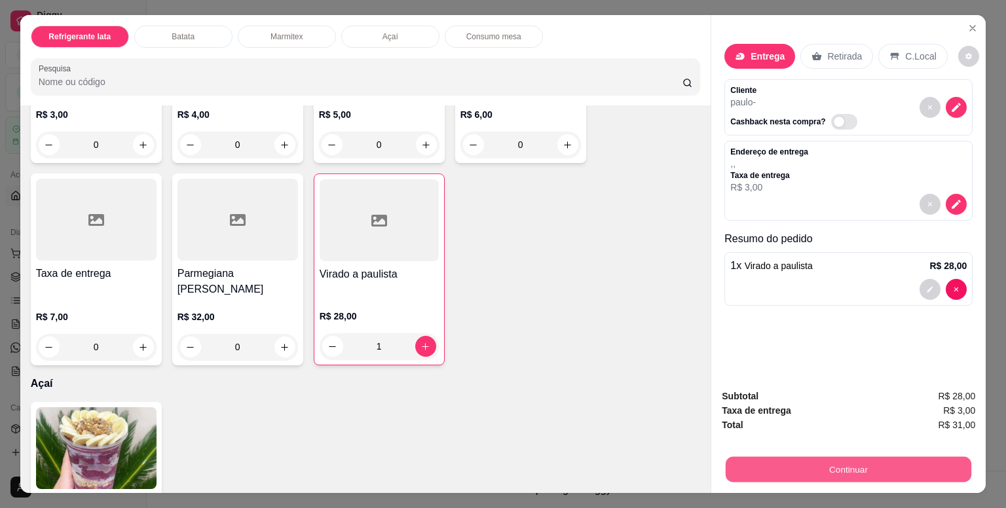
click at [877, 467] on button "Continuar" at bounding box center [849, 470] width 246 height 26
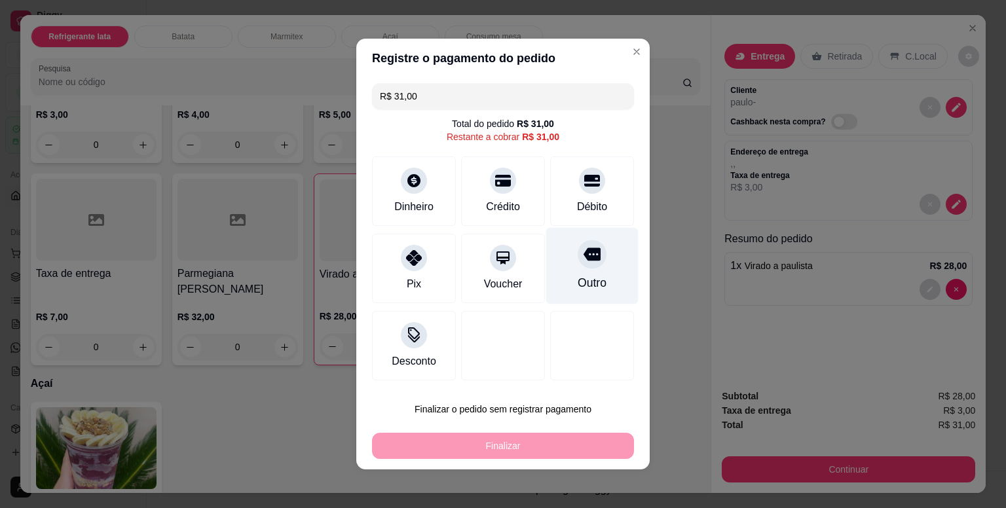
click at [586, 272] on div "Outro" at bounding box center [592, 266] width 92 height 77
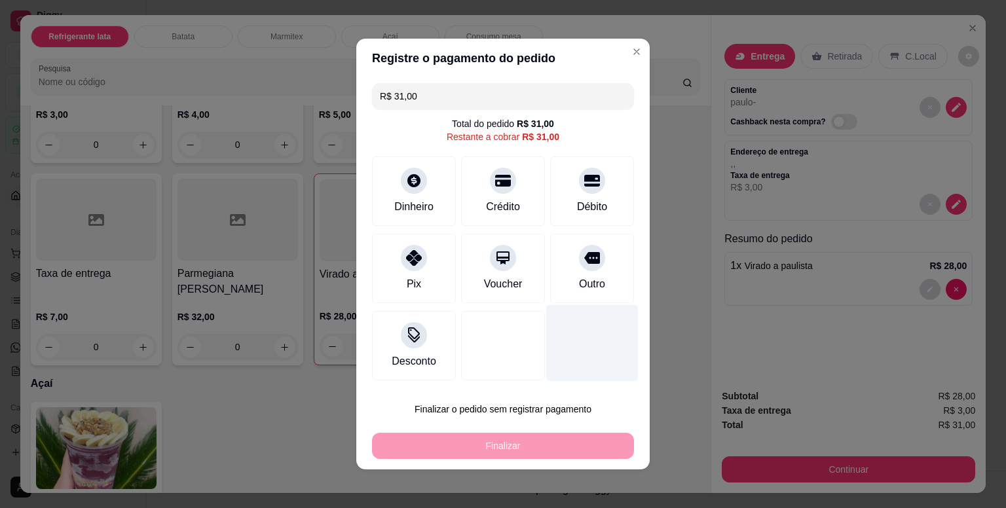
type input "R$ 0,00"
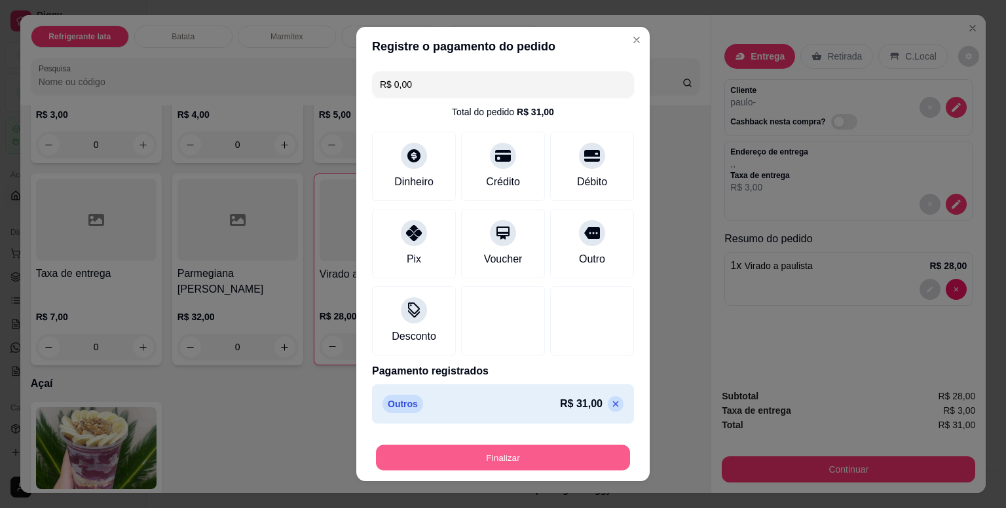
click at [536, 462] on button "Finalizar" at bounding box center [503, 458] width 254 height 26
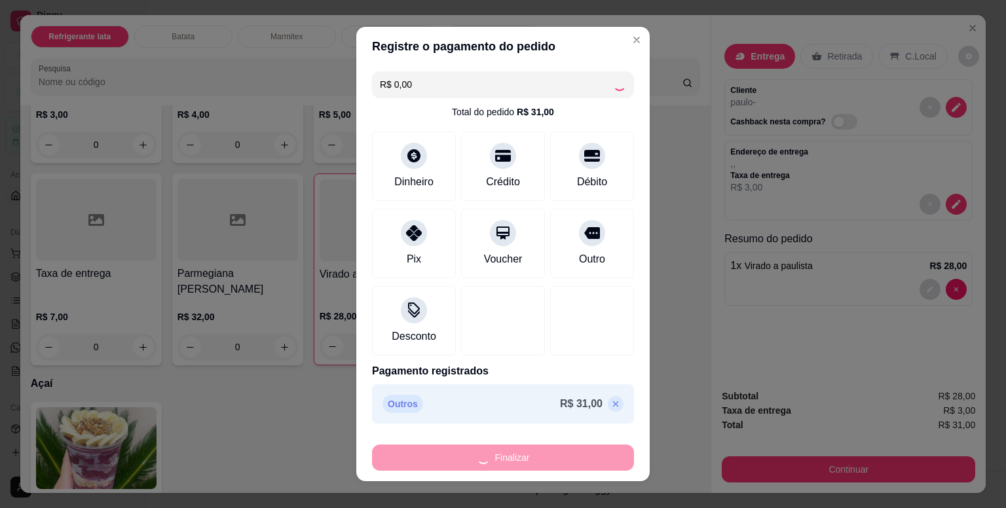
type input "0"
type input "-R$ 31,00"
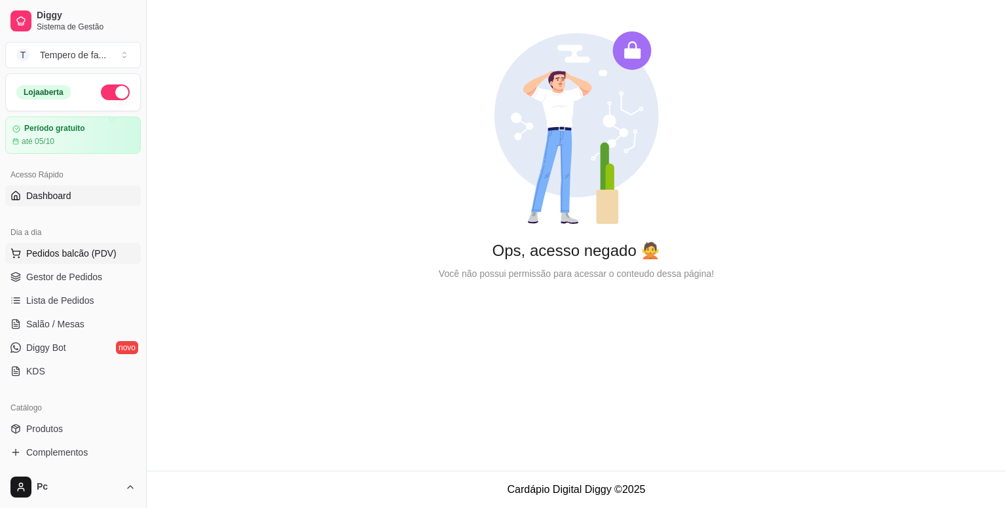
click at [45, 257] on span "Pedidos balcão (PDV)" at bounding box center [71, 253] width 90 height 13
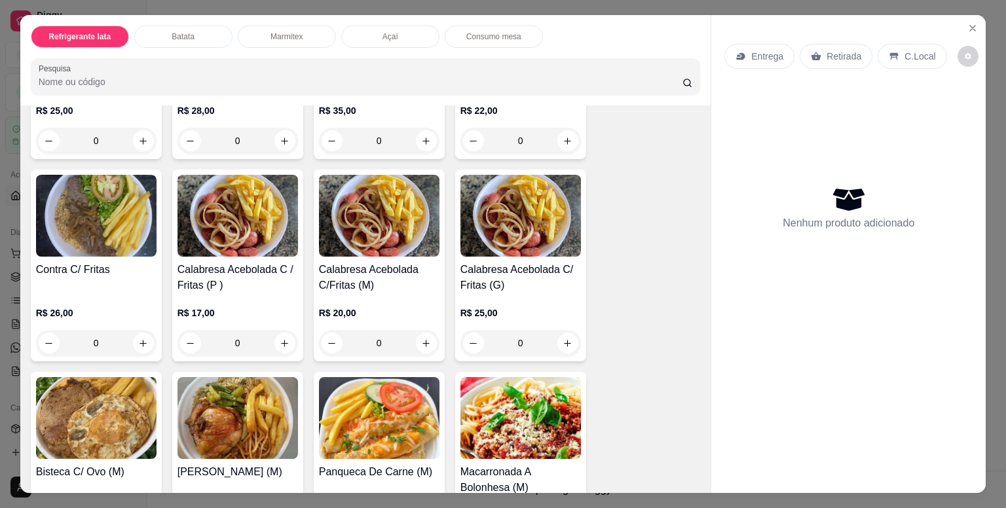
scroll to position [1114, 0]
